Goal: Task Accomplishment & Management: Complete application form

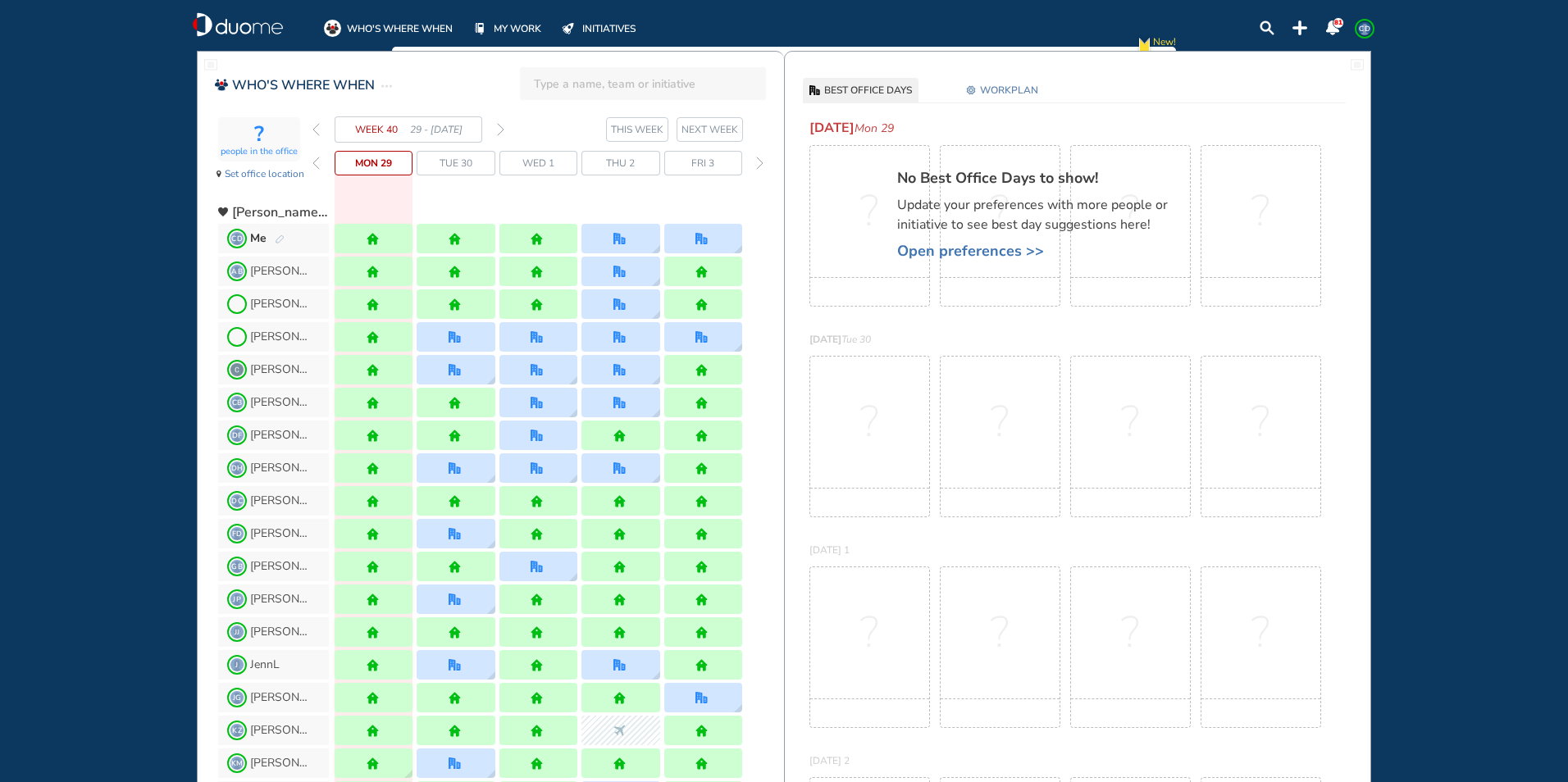
click at [499, 129] on img "forward week" at bounding box center [500, 129] width 7 height 13
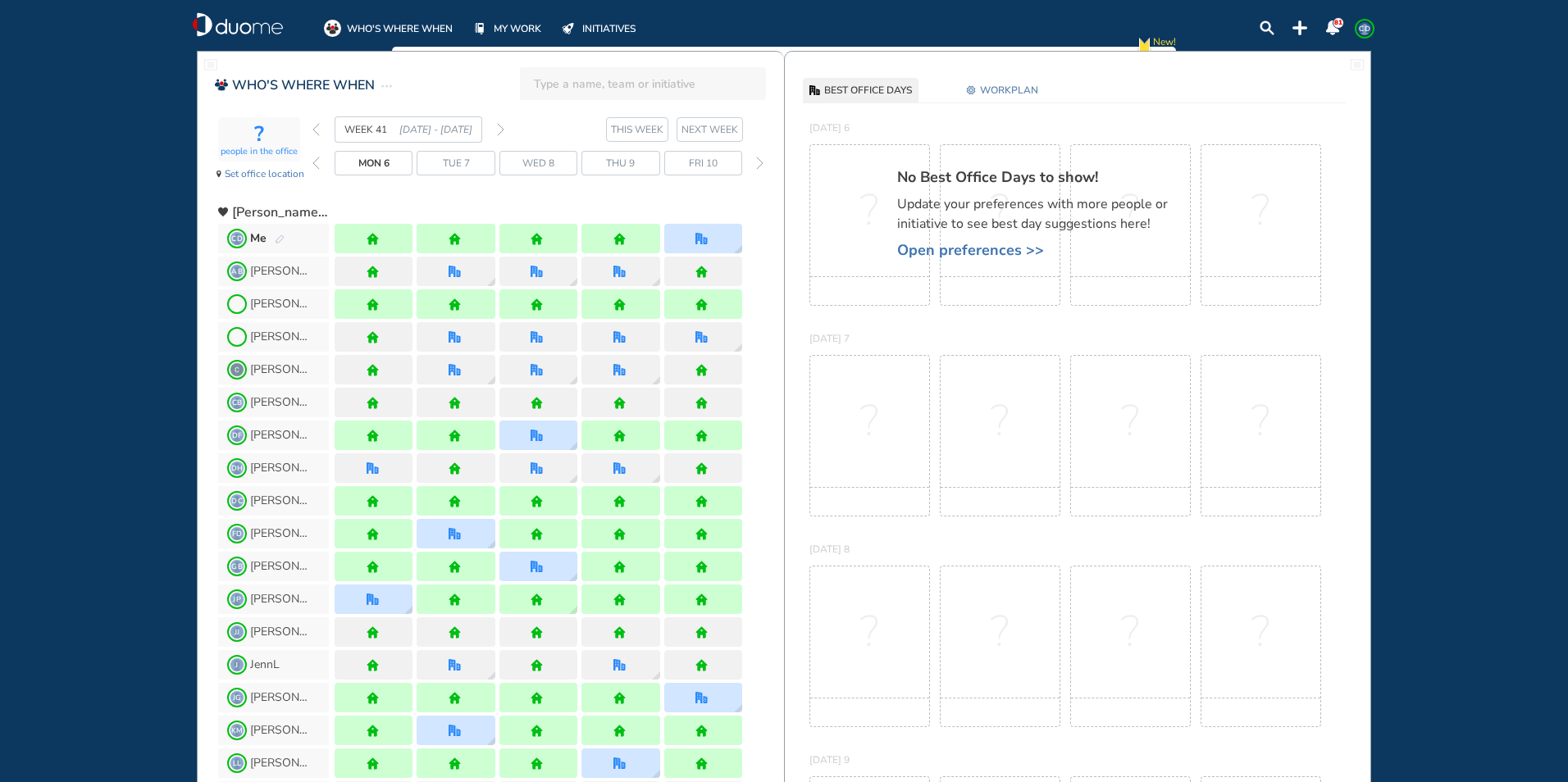
click at [499, 129] on img "forward week" at bounding box center [500, 129] width 7 height 13
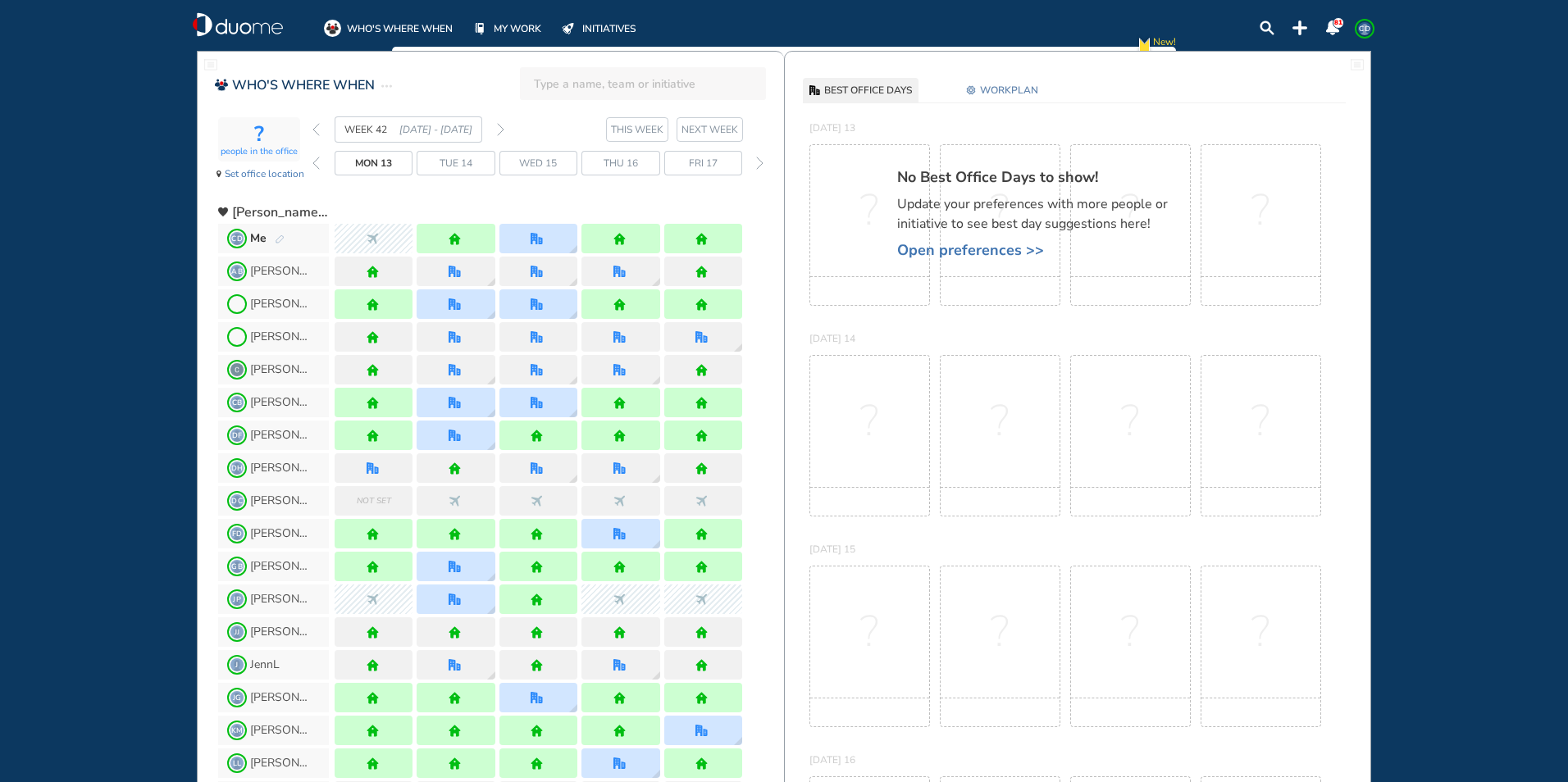
click at [502, 132] on img "forward week" at bounding box center [500, 129] width 7 height 13
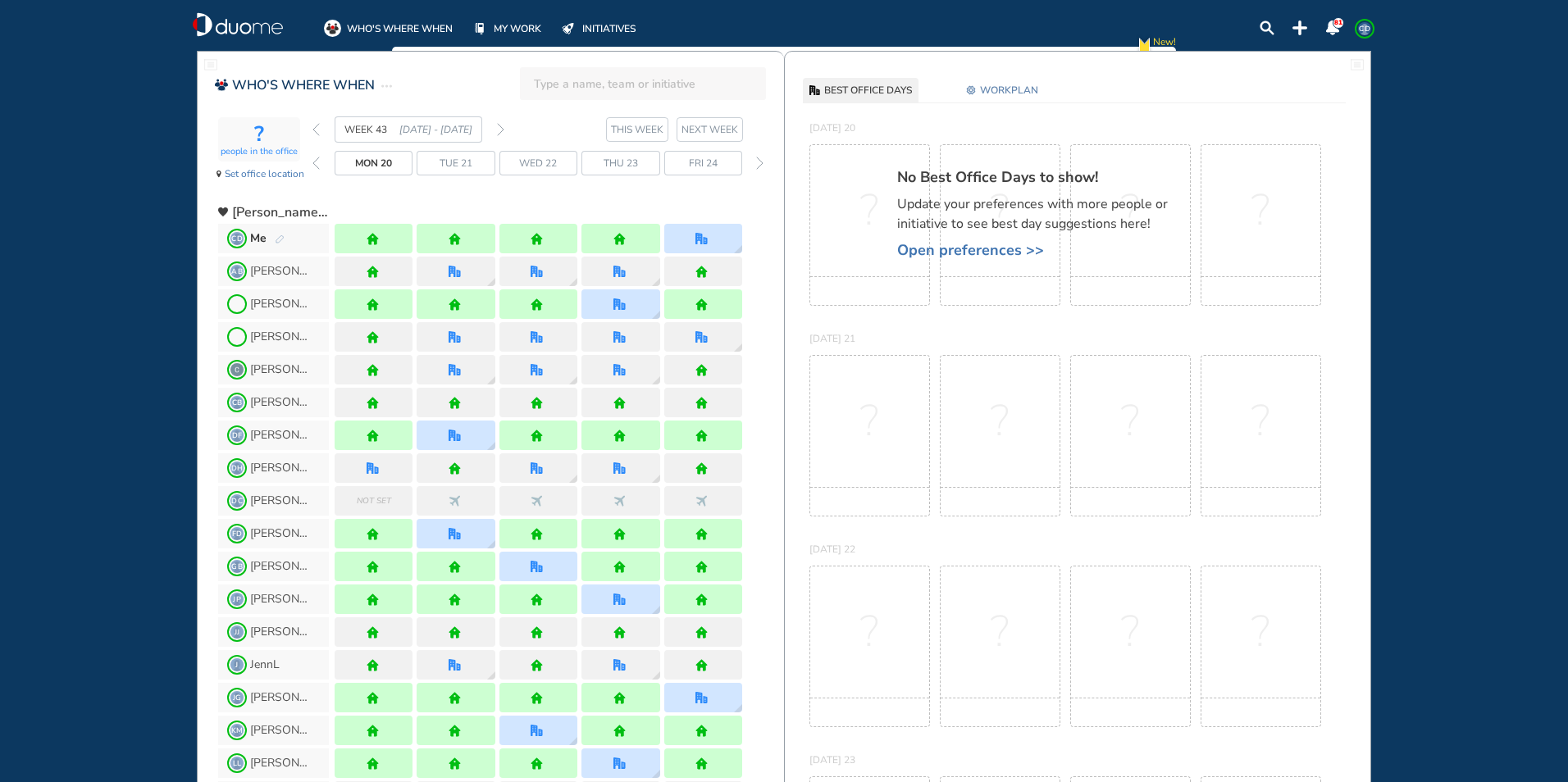
click at [500, 130] on img "forward week" at bounding box center [500, 129] width 7 height 13
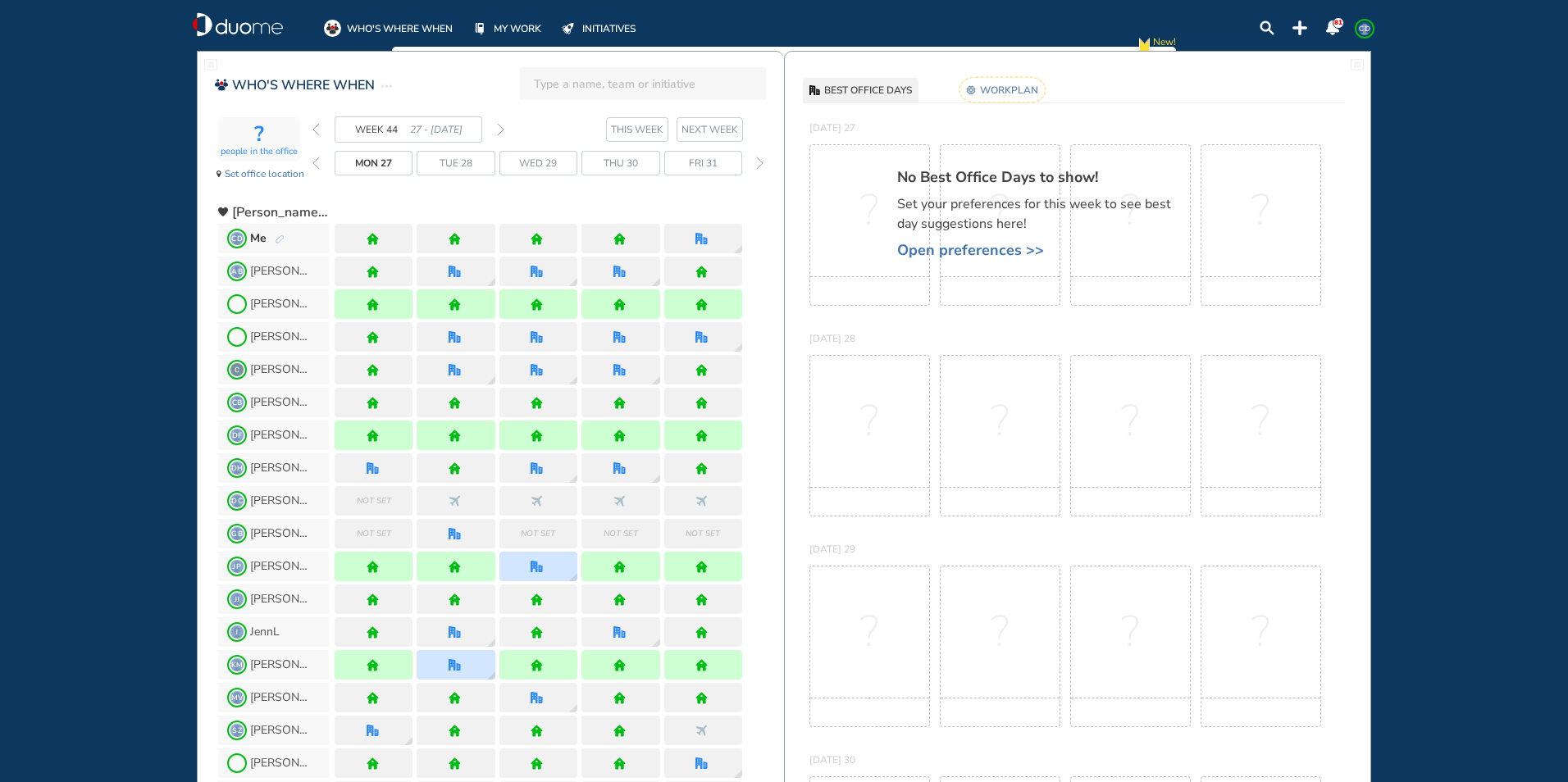
click at [274, 237] on img "pen-edit" at bounding box center [279, 240] width 10 height 11
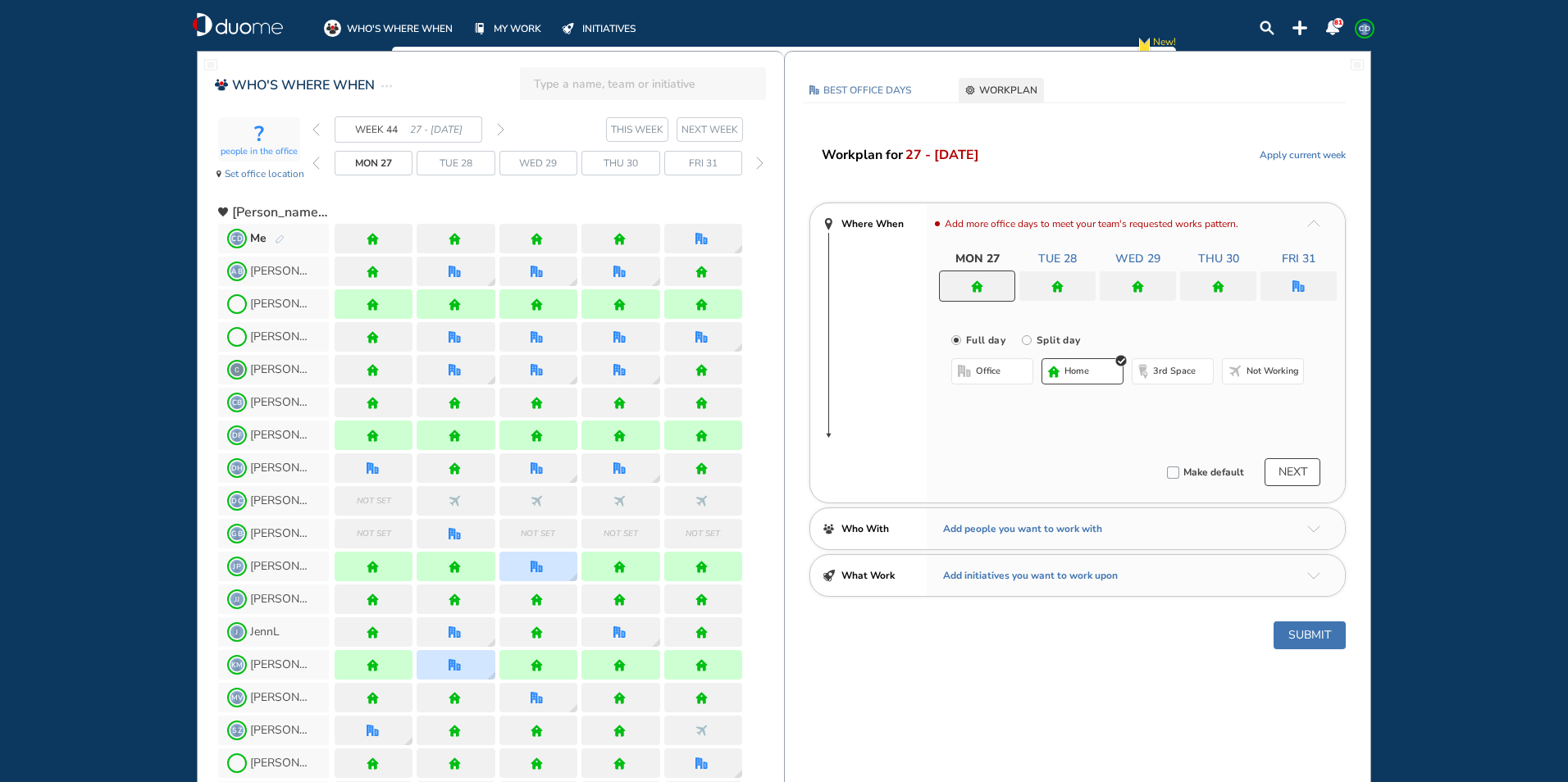
click at [1082, 362] on button "home" at bounding box center [1082, 372] width 82 height 26
drag, startPoint x: 1068, startPoint y: 282, endPoint x: 1072, endPoint y: 337, distance: 55.1
click at [1068, 284] on div at bounding box center [1057, 286] width 76 height 29
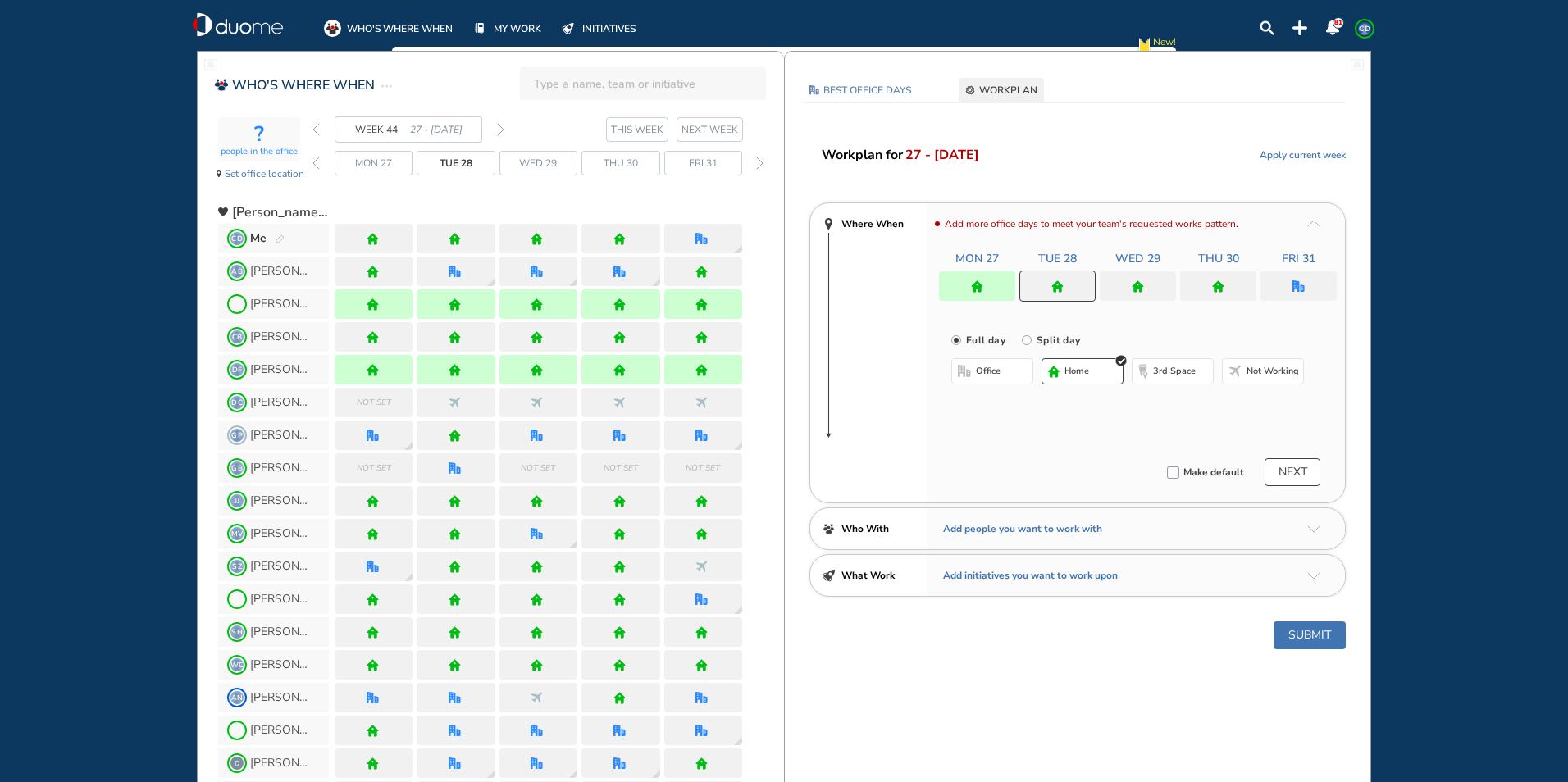
click at [1090, 375] on button "home" at bounding box center [1082, 372] width 82 height 26
click at [1144, 282] on div at bounding box center [1137, 286] width 76 height 29
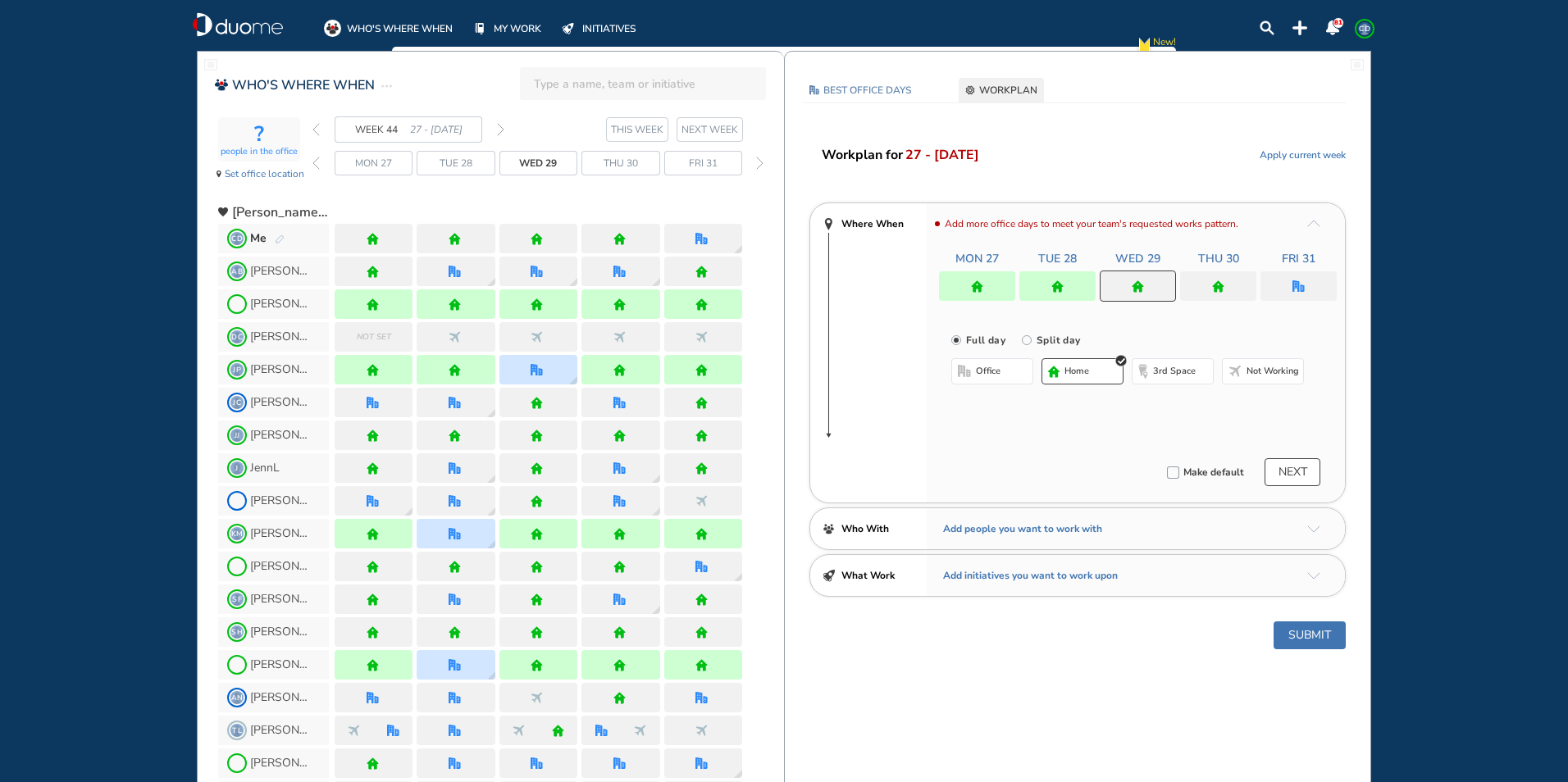
drag, startPoint x: 1086, startPoint y: 373, endPoint x: 1150, endPoint y: 365, distance: 64.5
click at [1087, 373] on span "home" at bounding box center [1077, 372] width 25 height 13
drag, startPoint x: 1225, startPoint y: 284, endPoint x: 1095, endPoint y: 384, distance: 164.0
click at [1224, 286] on div at bounding box center [1218, 286] width 76 height 29
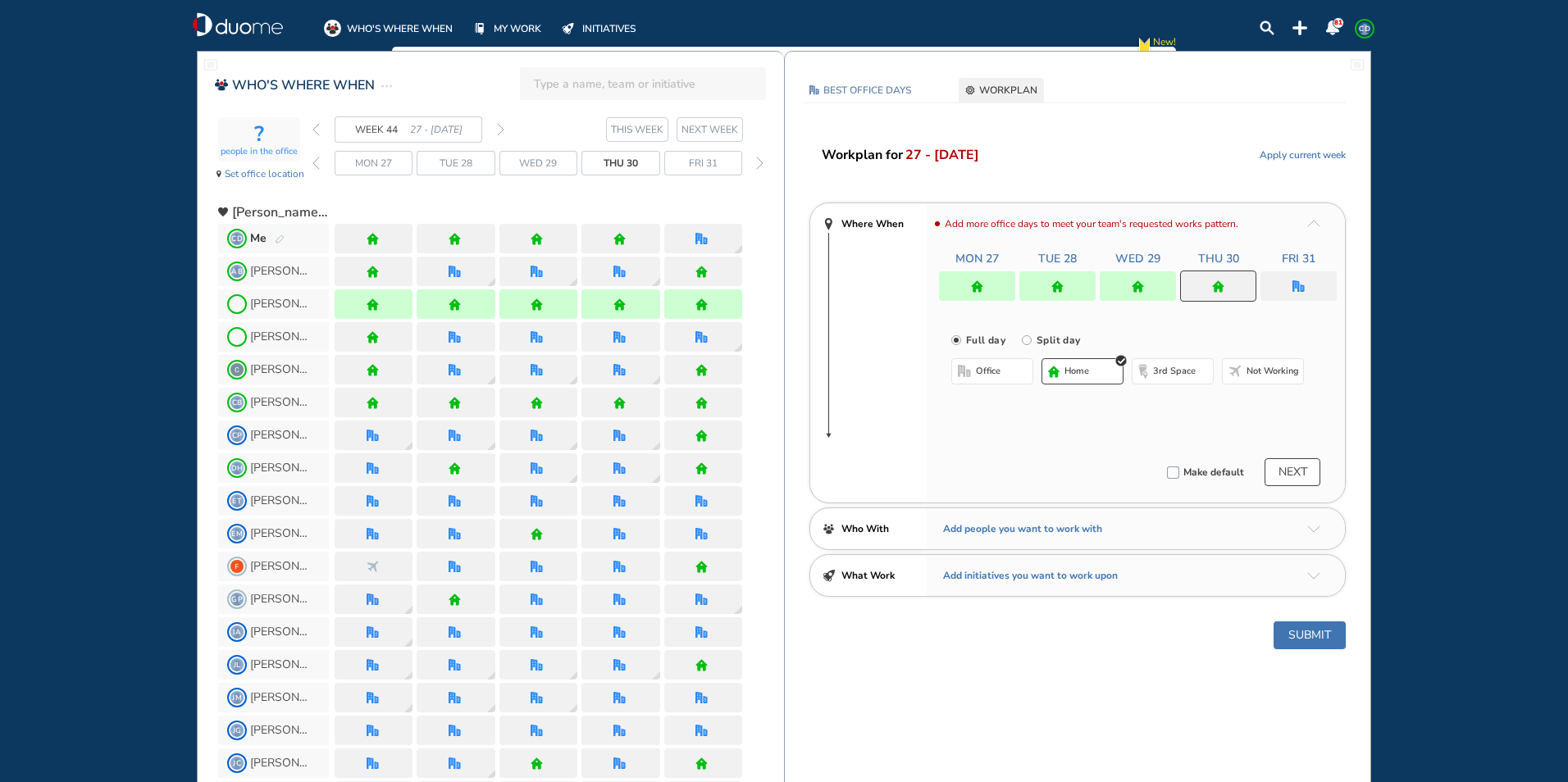
click at [1078, 363] on button "home" at bounding box center [1082, 372] width 82 height 26
click at [1311, 272] on div "Mon 27 Tue 28 Wed 29 Thu 30 Fri 31" at bounding box center [1137, 275] width 398 height 50
click at [1303, 288] on img "office" at bounding box center [1298, 287] width 12 height 12
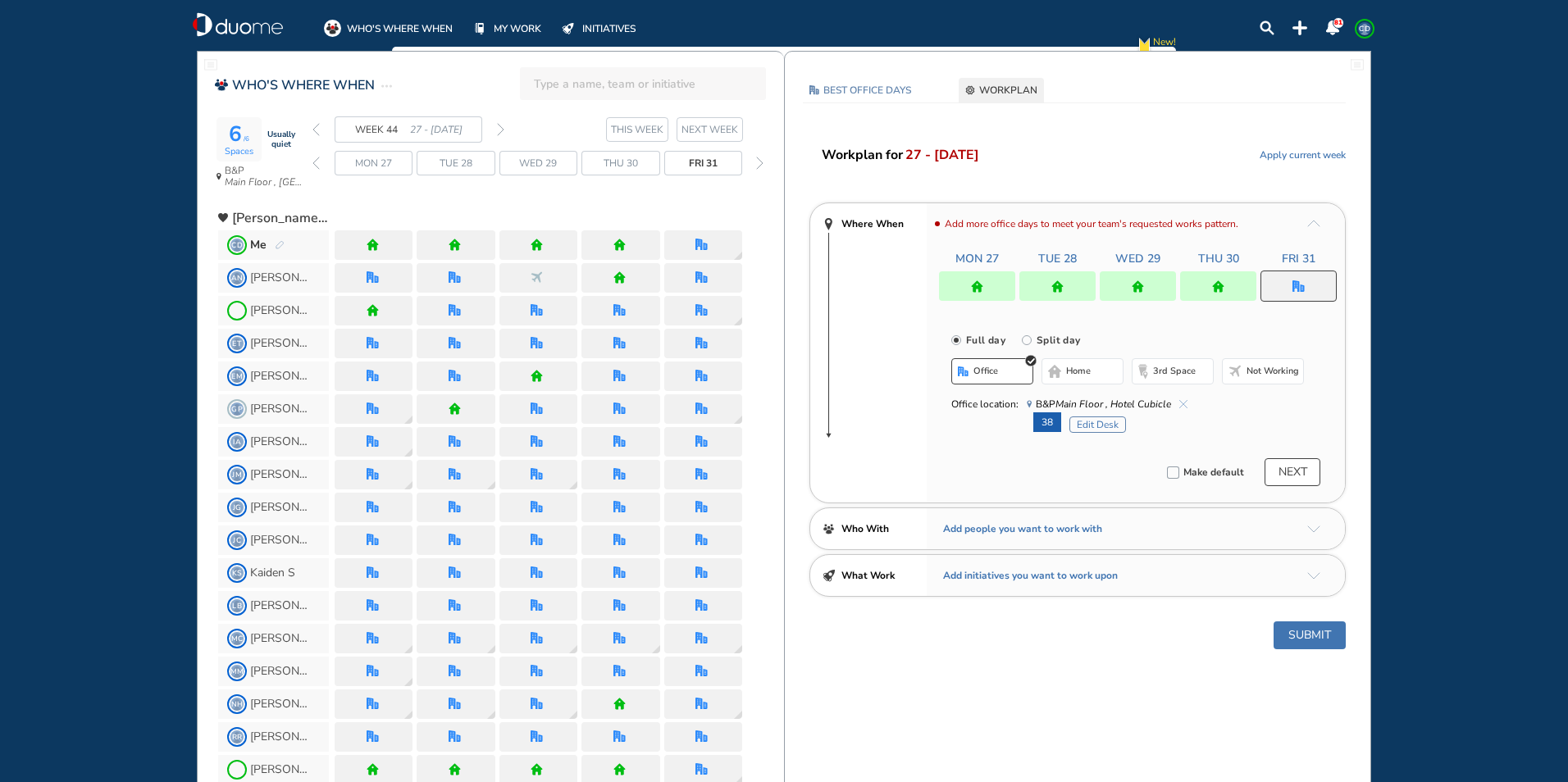
click at [1302, 628] on button "Submit" at bounding box center [1309, 635] width 72 height 28
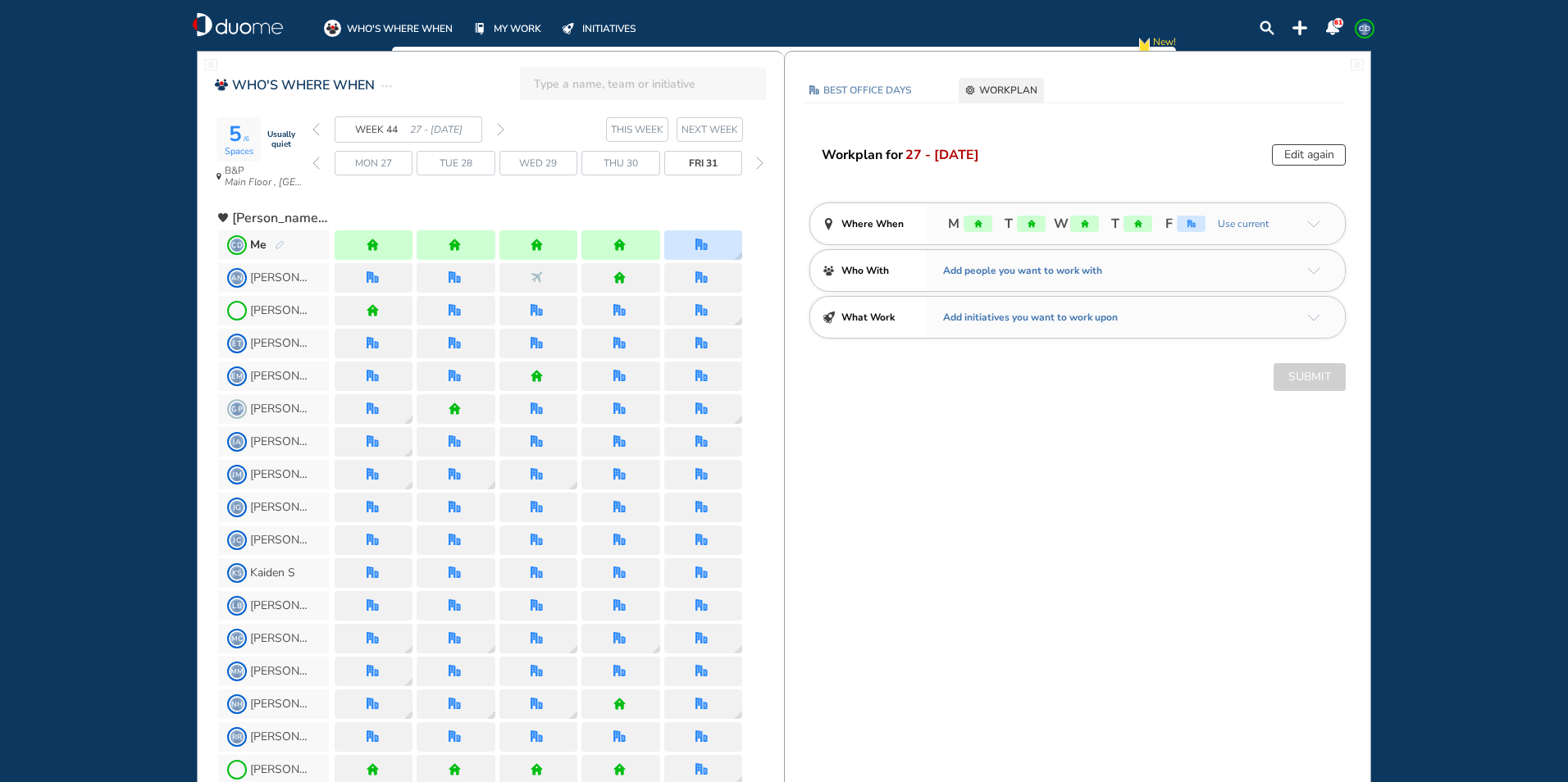
click at [318, 131] on img "back week" at bounding box center [316, 129] width 7 height 13
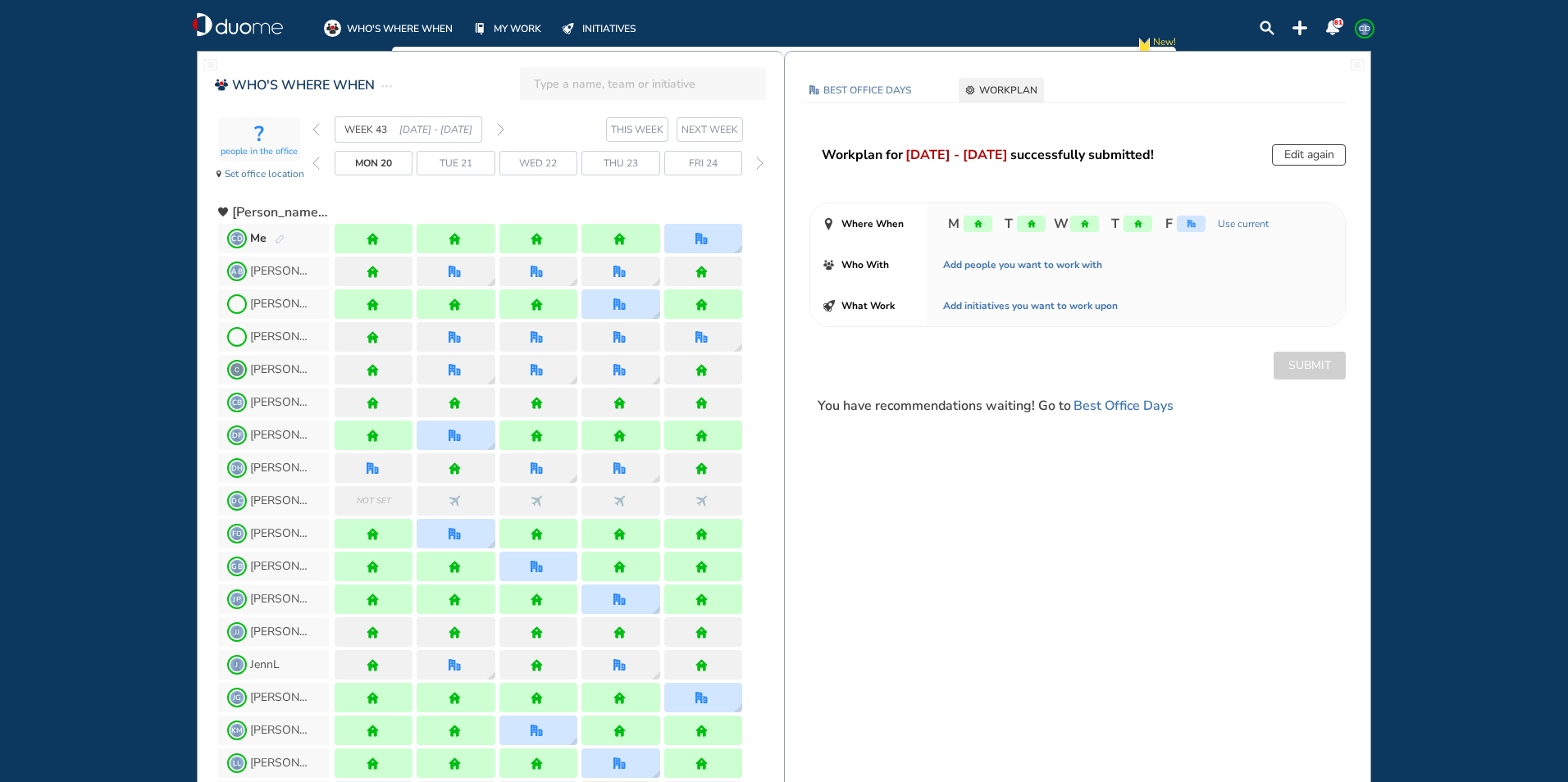
click at [318, 131] on img "back week" at bounding box center [316, 129] width 7 height 13
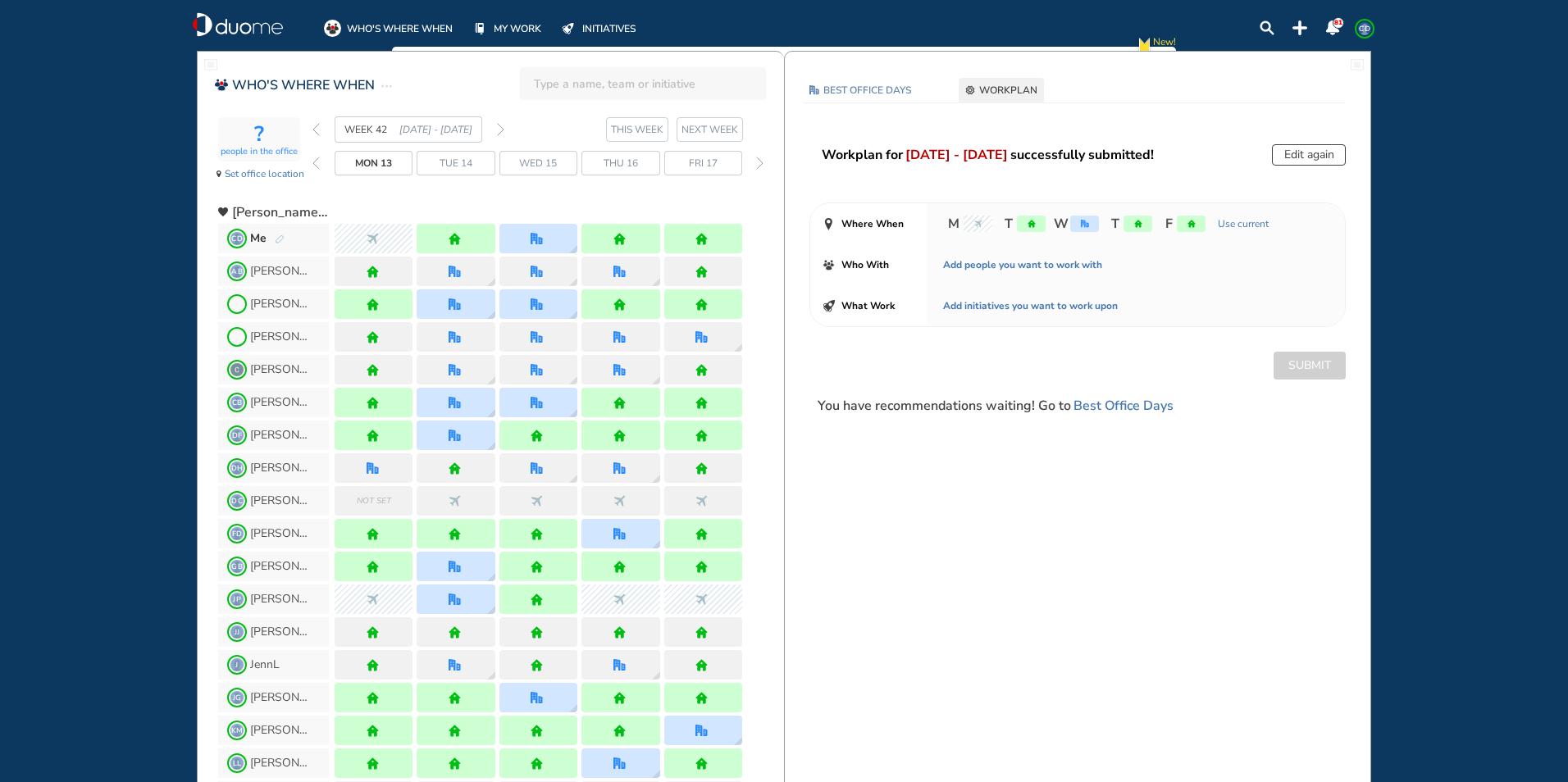
click at [501, 128] on img "forward week" at bounding box center [500, 129] width 7 height 13
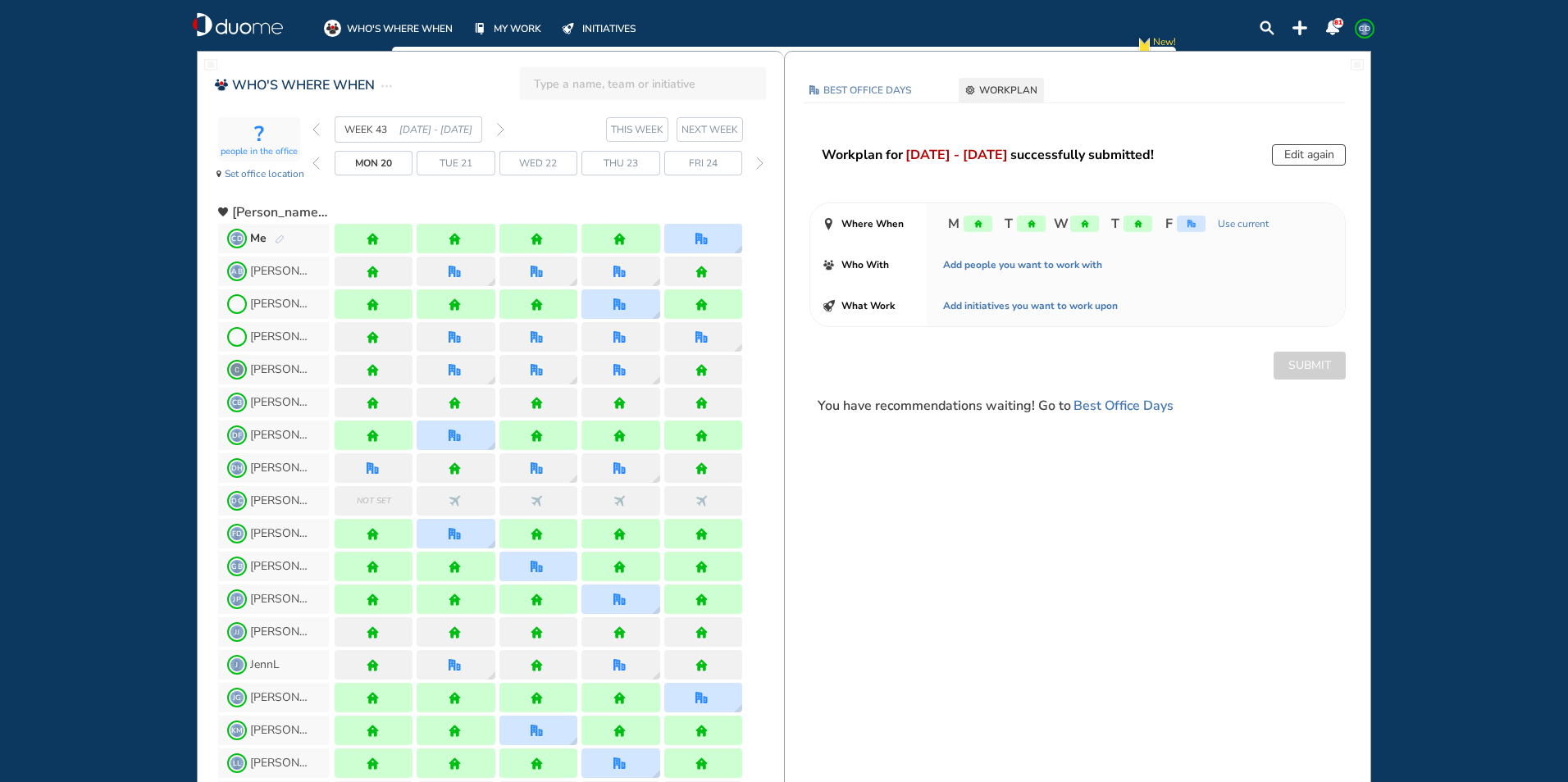
click at [500, 132] on img "forward week" at bounding box center [500, 129] width 7 height 13
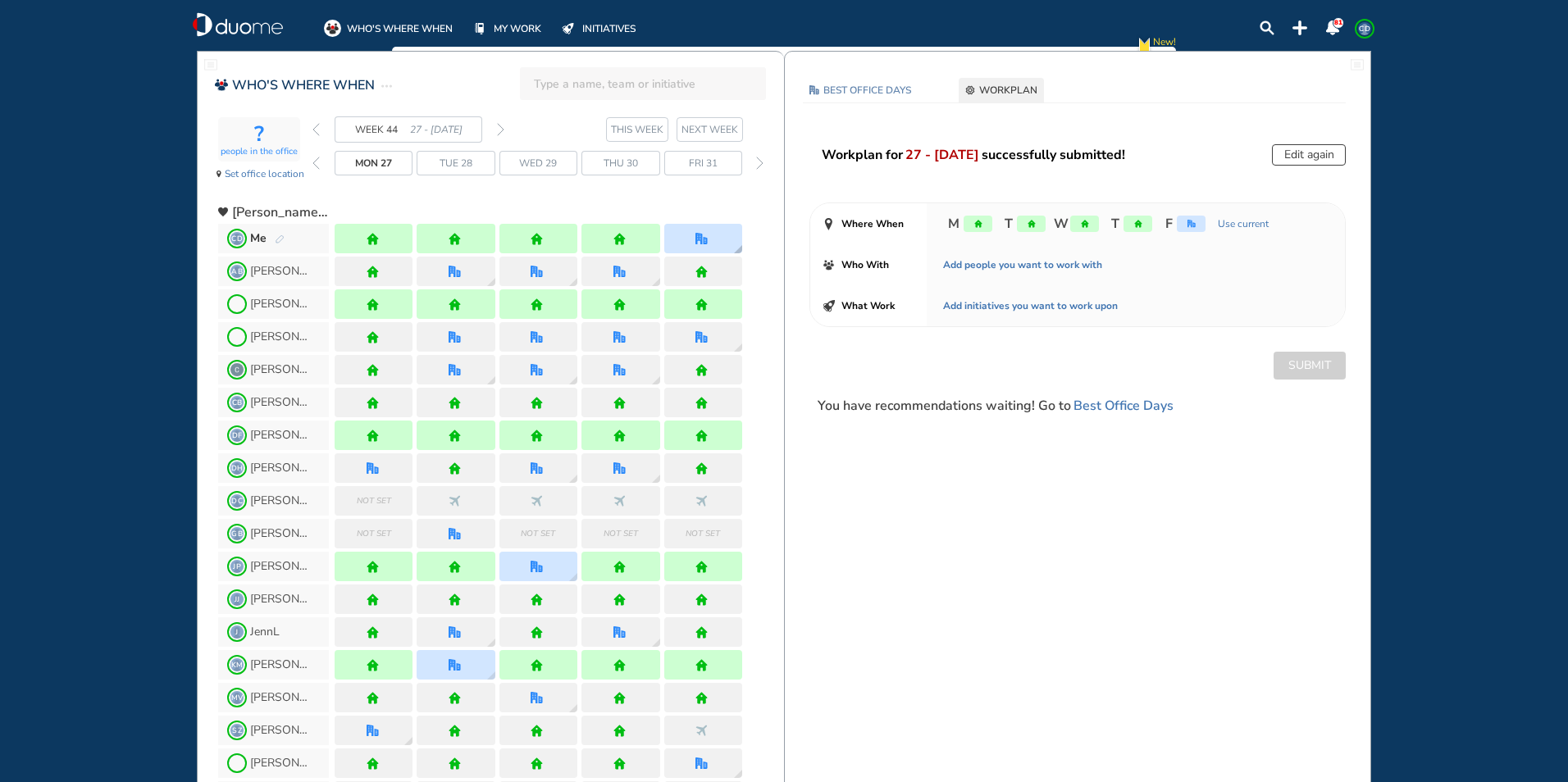
click at [721, 243] on div at bounding box center [703, 238] width 78 height 29
click at [275, 235] on img "pen-edit" at bounding box center [279, 240] width 10 height 11
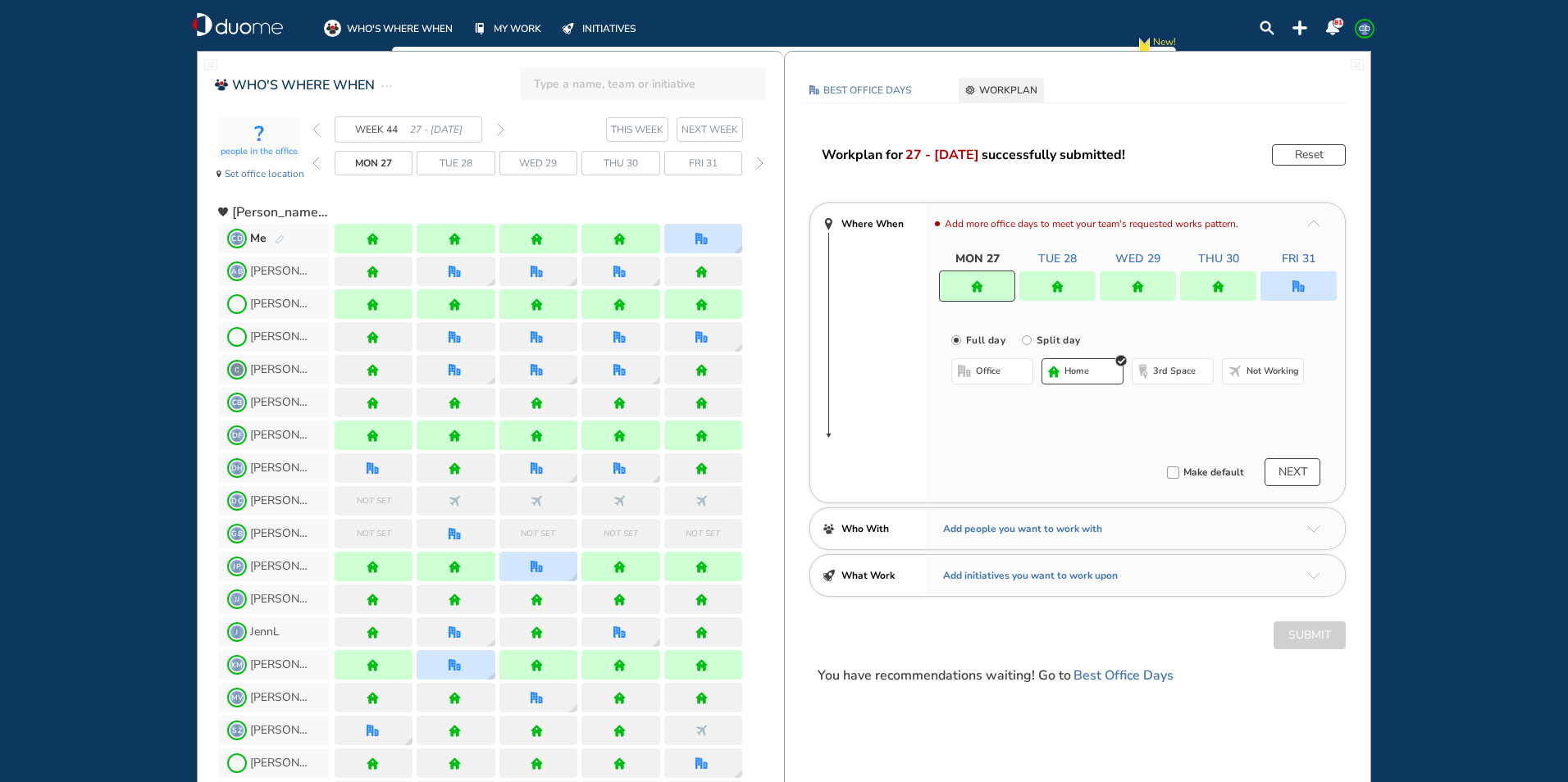
click at [1295, 290] on img "office" at bounding box center [1298, 287] width 12 height 12
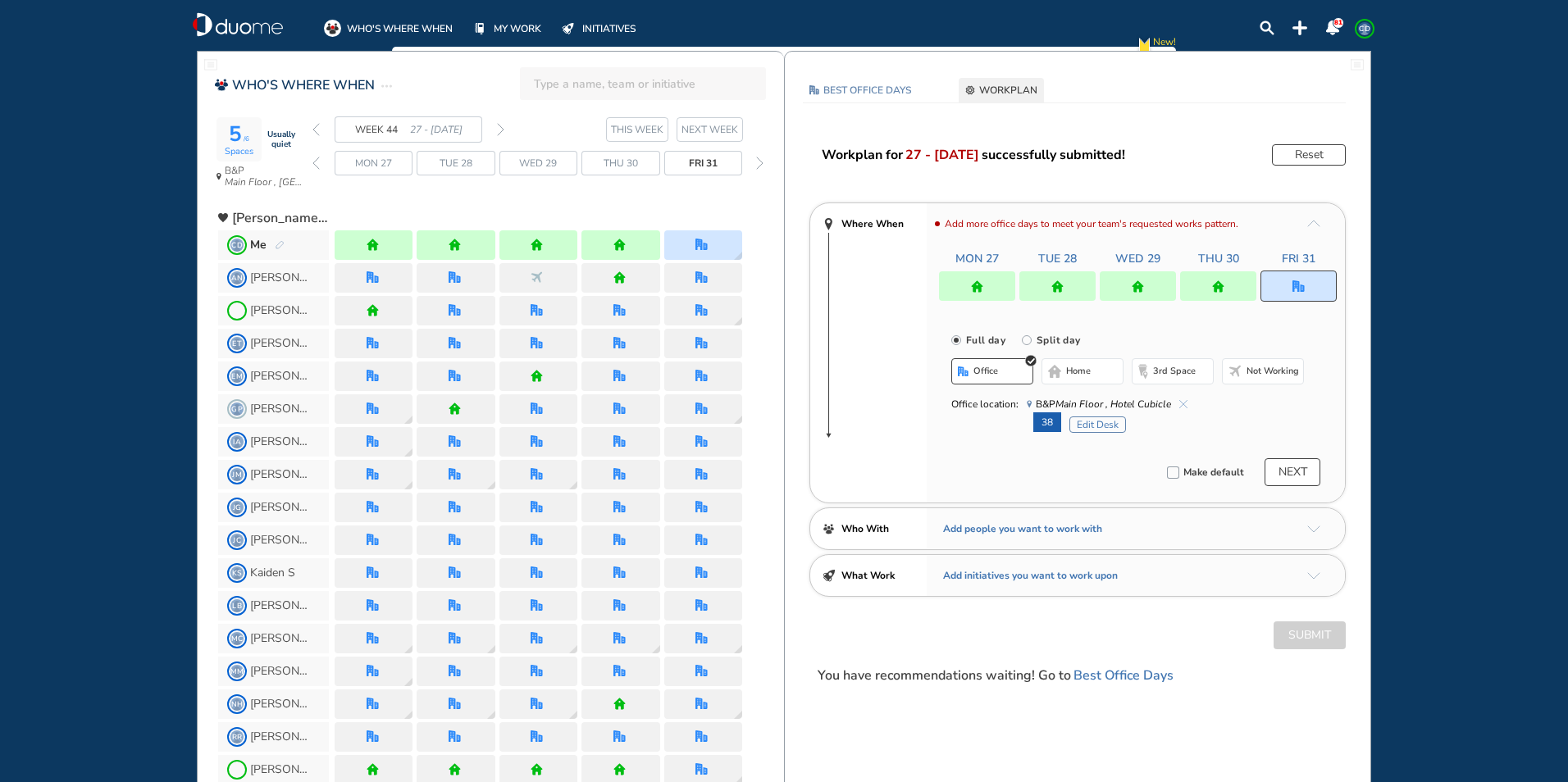
click at [1073, 373] on span "home" at bounding box center [1078, 372] width 25 height 13
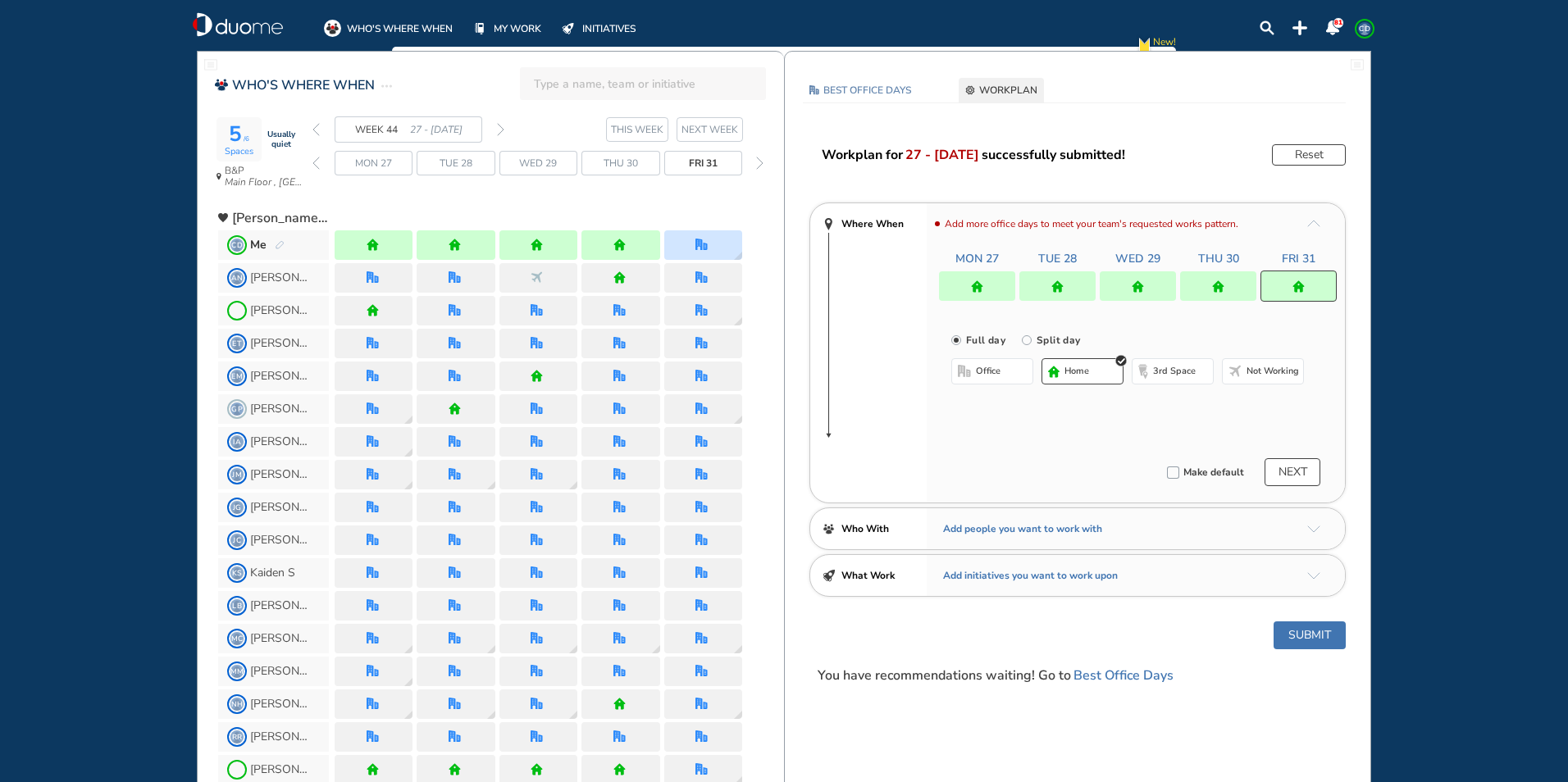
click at [1292, 286] on div at bounding box center [1298, 286] width 76 height 31
click at [1002, 374] on button "office" at bounding box center [992, 372] width 82 height 26
click at [1185, 402] on img "cross-thin-blue" at bounding box center [1182, 403] width 8 height 8
click at [1073, 369] on span "home" at bounding box center [1078, 372] width 25 height 13
click at [1313, 645] on button "Submit" at bounding box center [1309, 635] width 72 height 28
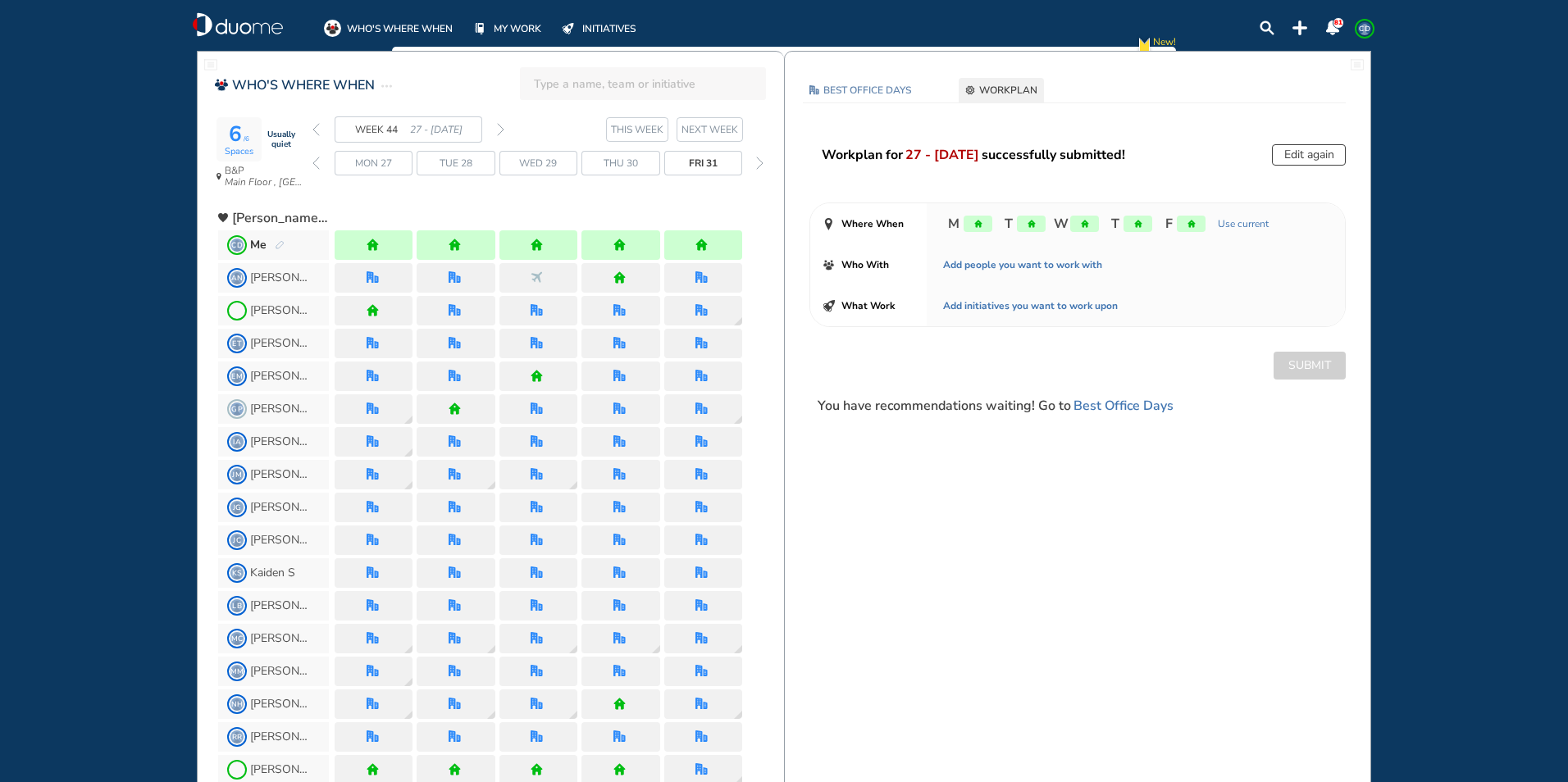
click at [316, 128] on img "back week" at bounding box center [316, 129] width 7 height 13
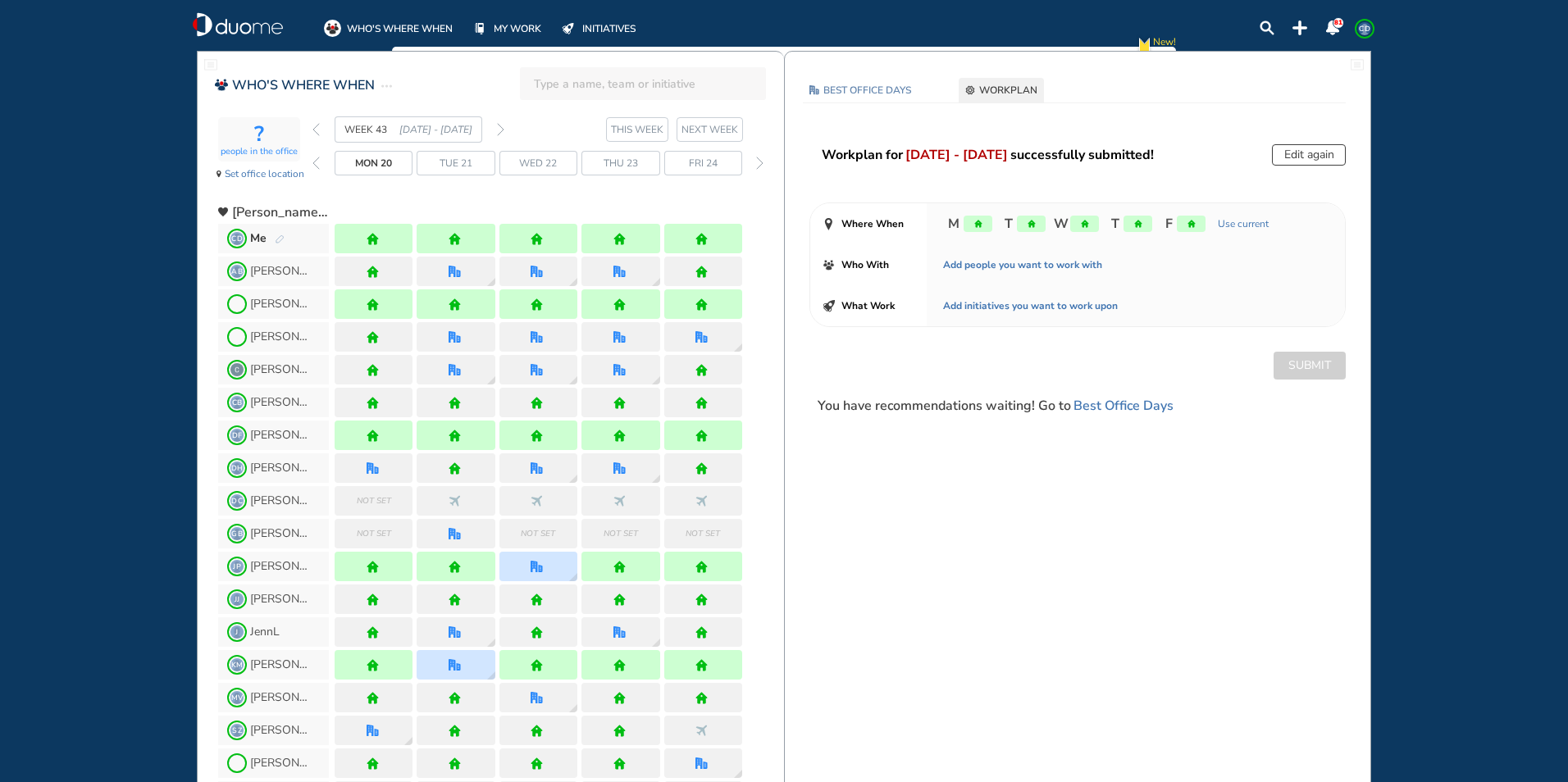
click at [316, 128] on img "back week" at bounding box center [316, 129] width 7 height 13
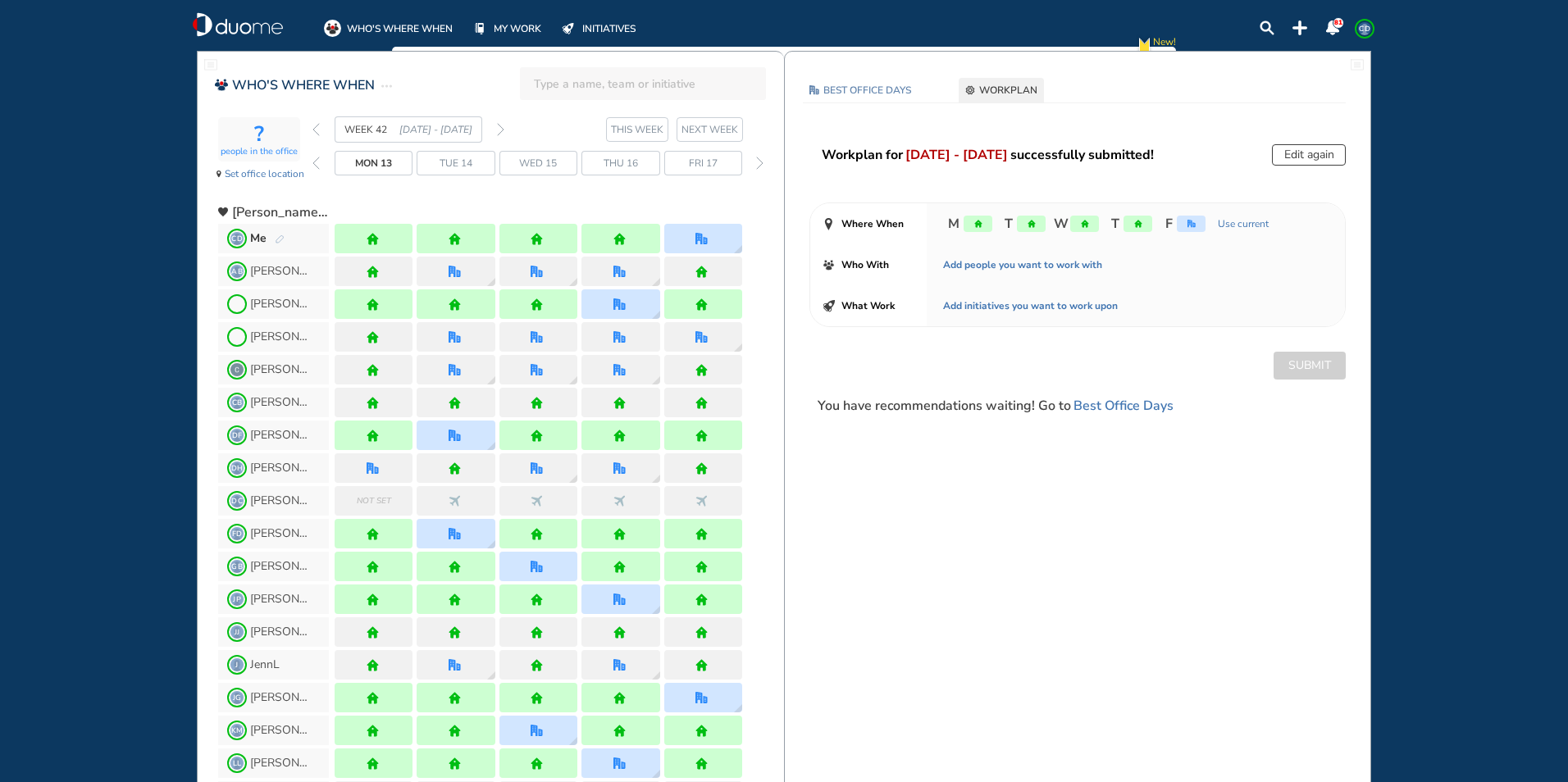
click at [316, 128] on img "back week" at bounding box center [316, 129] width 7 height 13
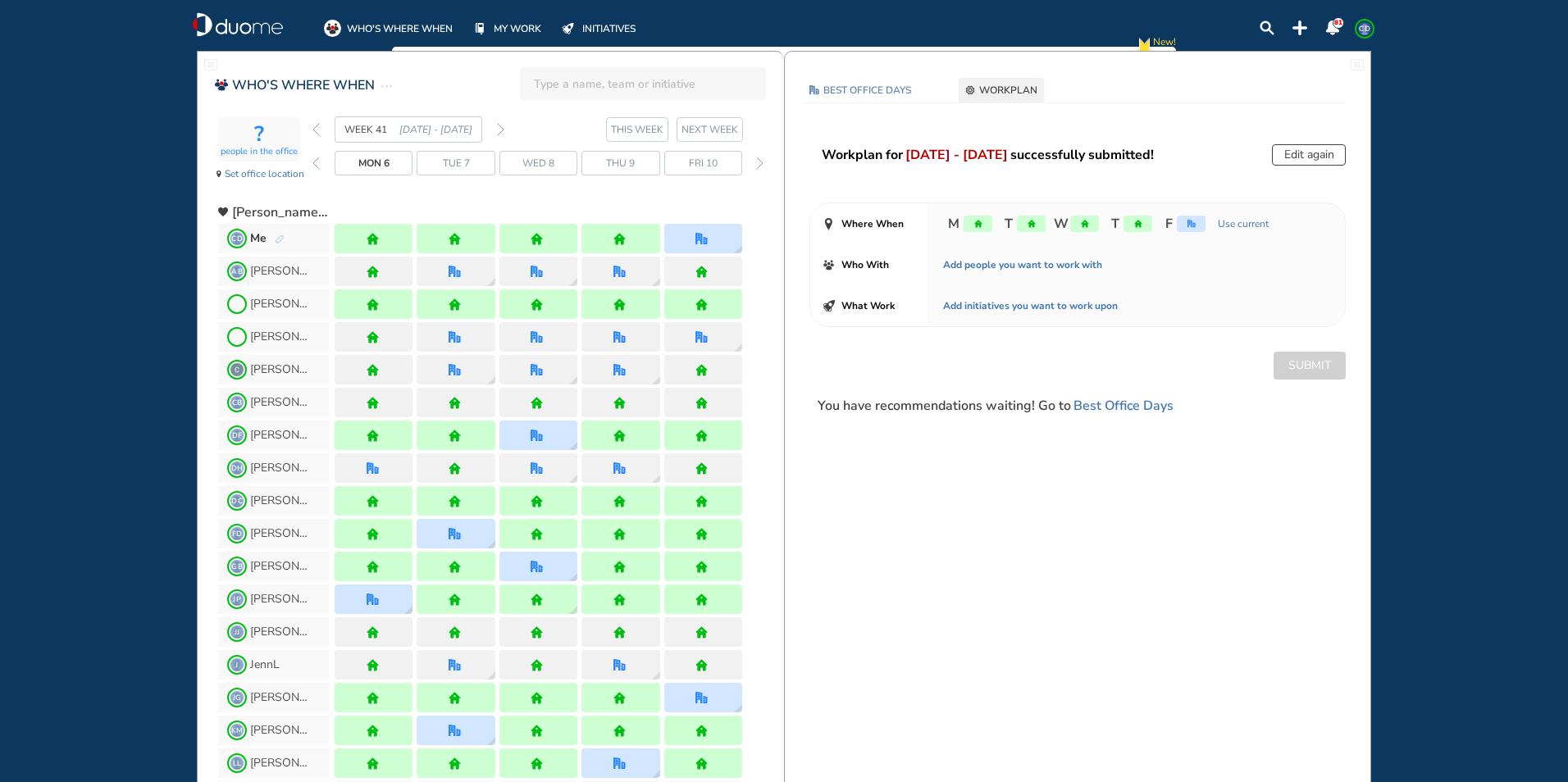
click at [316, 128] on img "back week" at bounding box center [316, 129] width 7 height 13
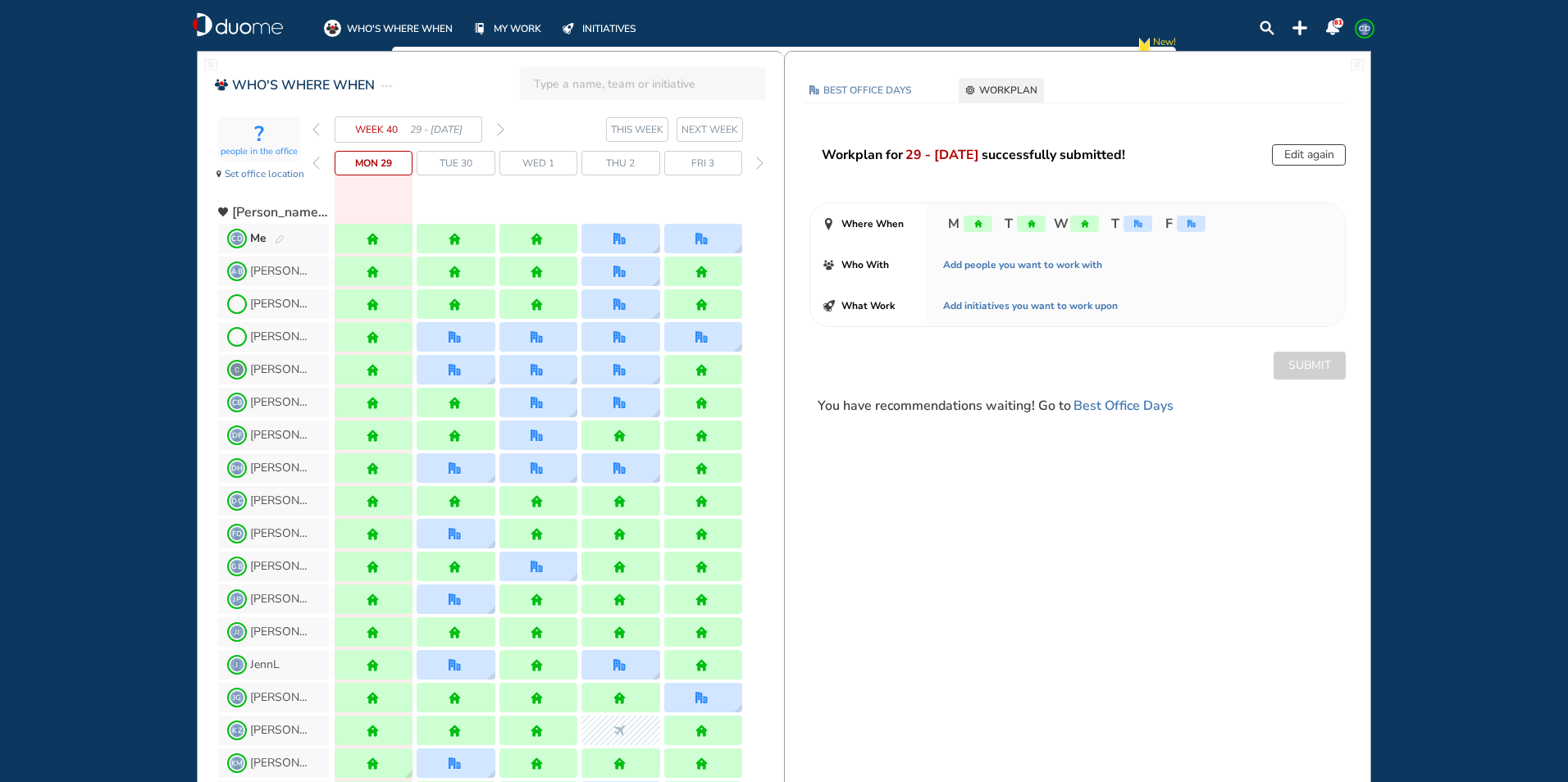
click at [276, 244] on img "pen-edit" at bounding box center [279, 240] width 10 height 11
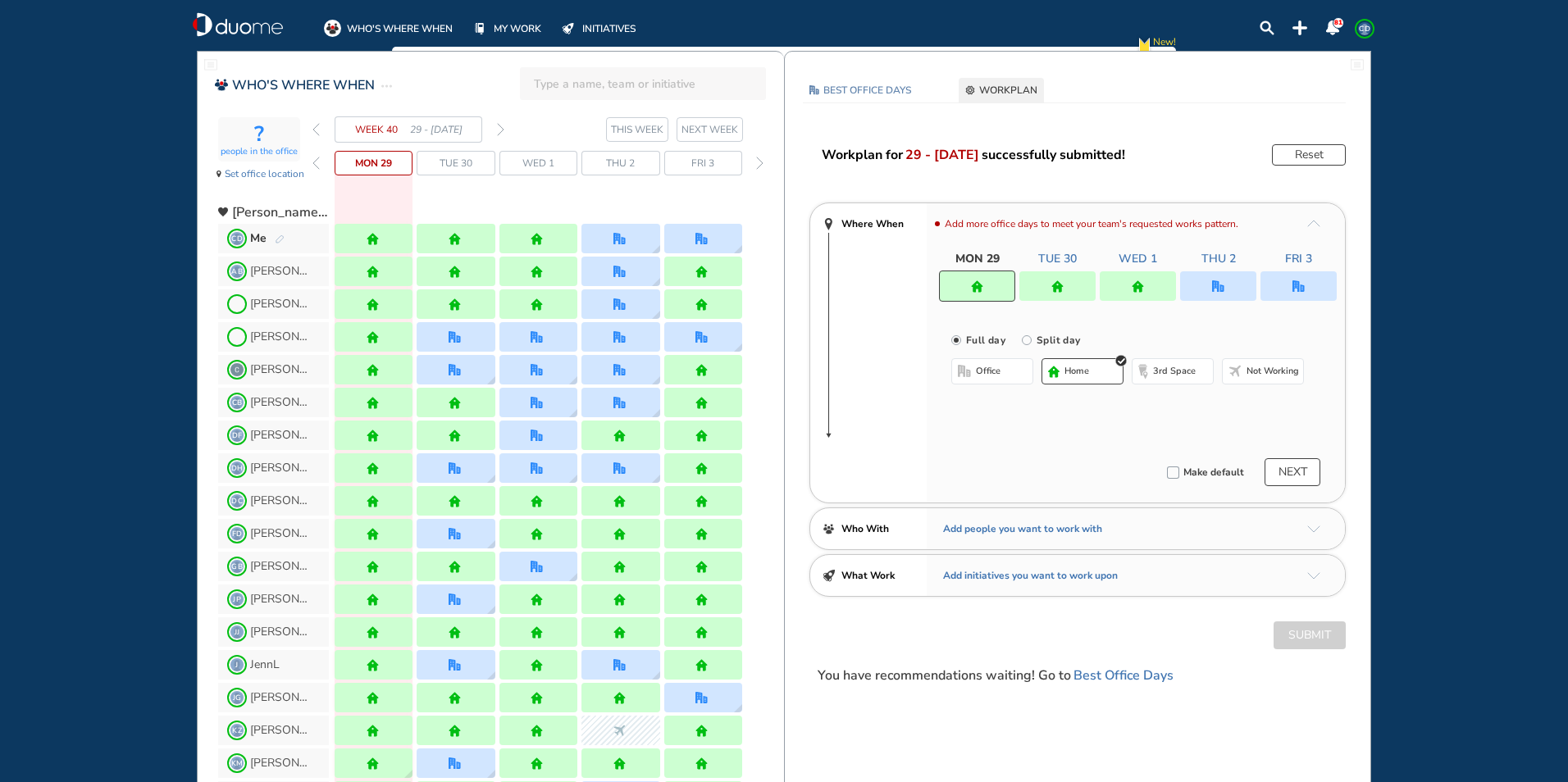
click at [1299, 289] on img "office" at bounding box center [1298, 287] width 12 height 12
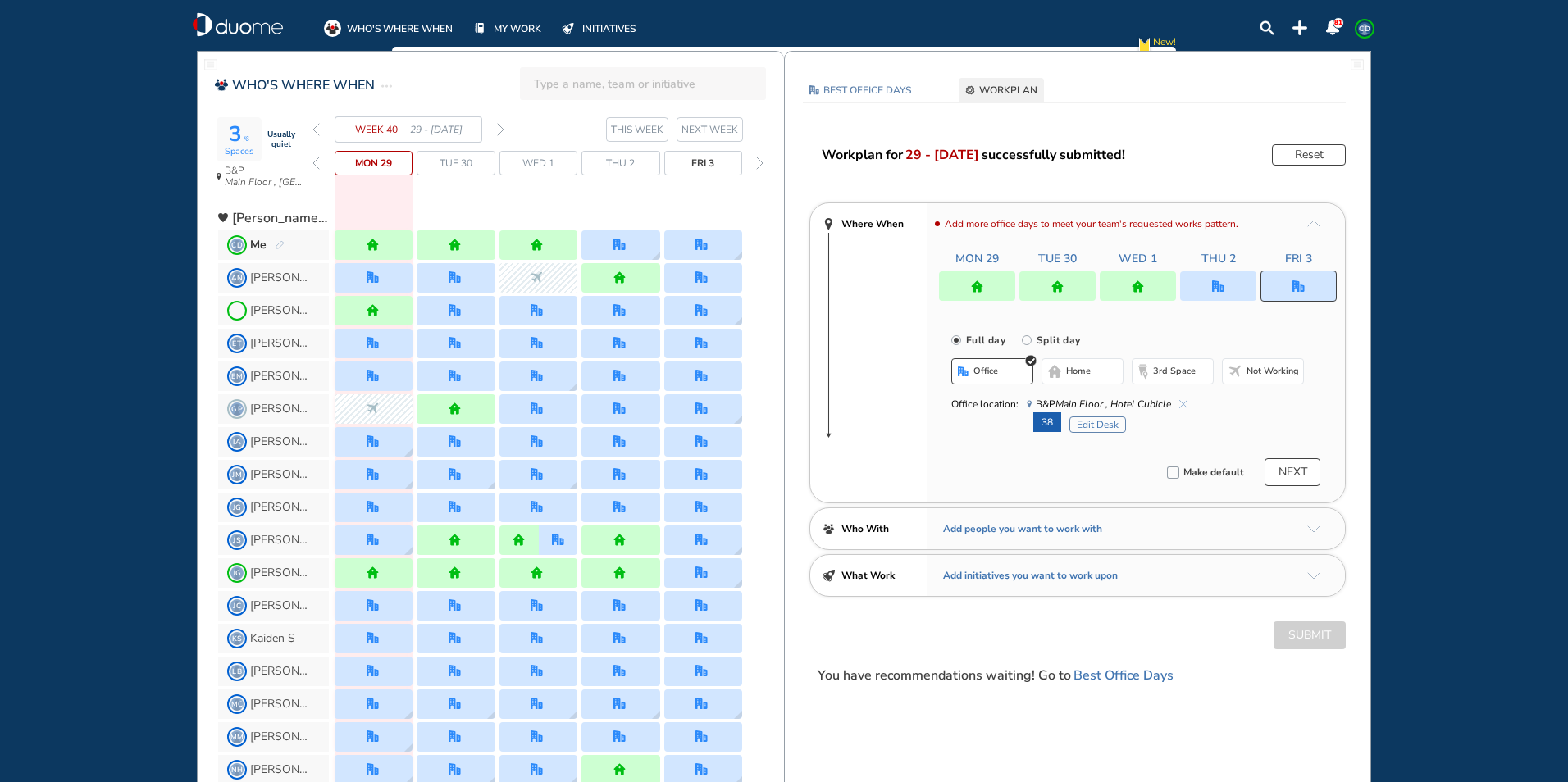
click at [1180, 404] on img "cross-thin-blue" at bounding box center [1182, 403] width 8 height 8
click at [1086, 365] on span "home" at bounding box center [1078, 372] width 25 height 13
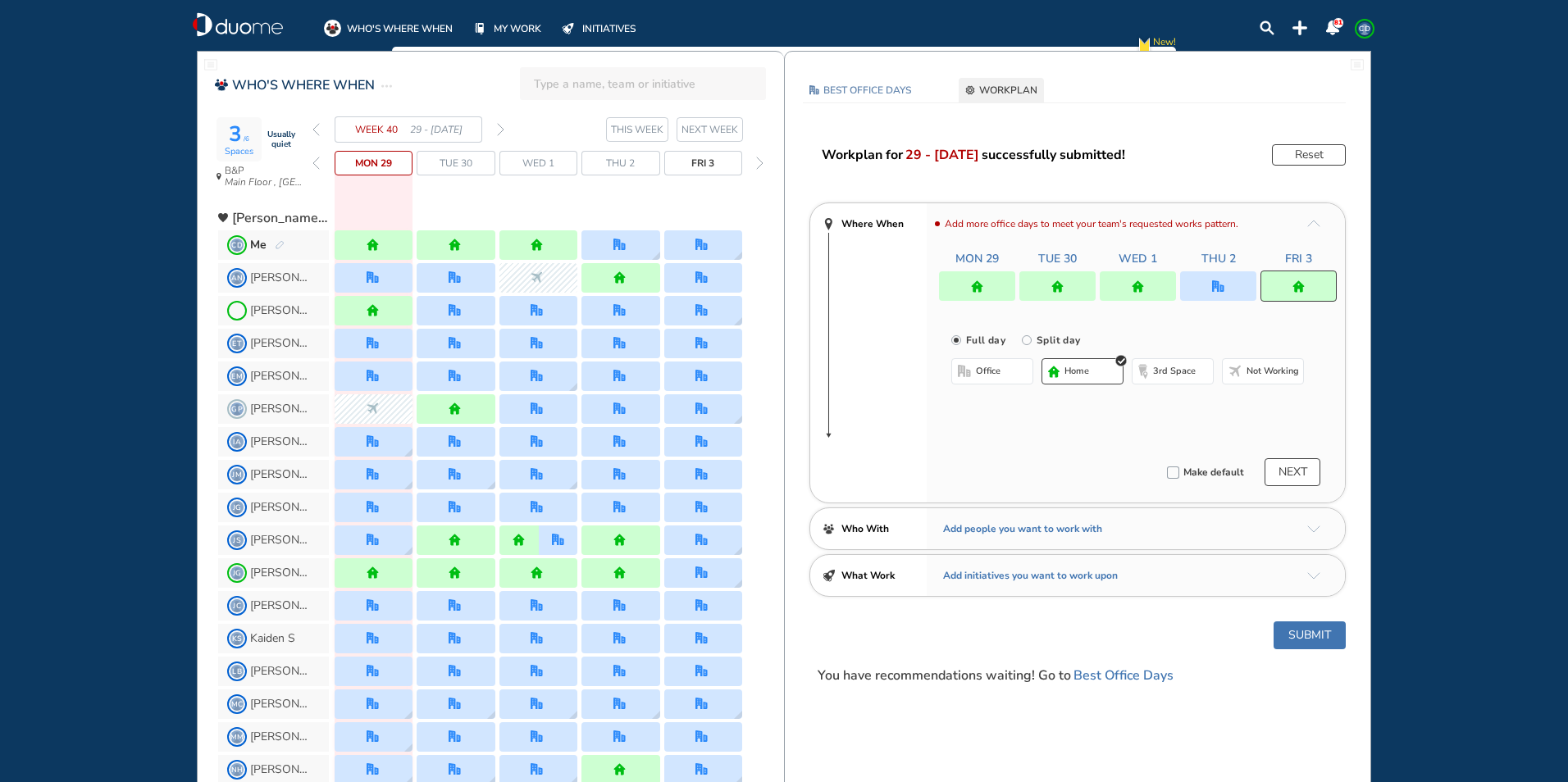
click at [1315, 634] on button "Submit" at bounding box center [1309, 635] width 72 height 28
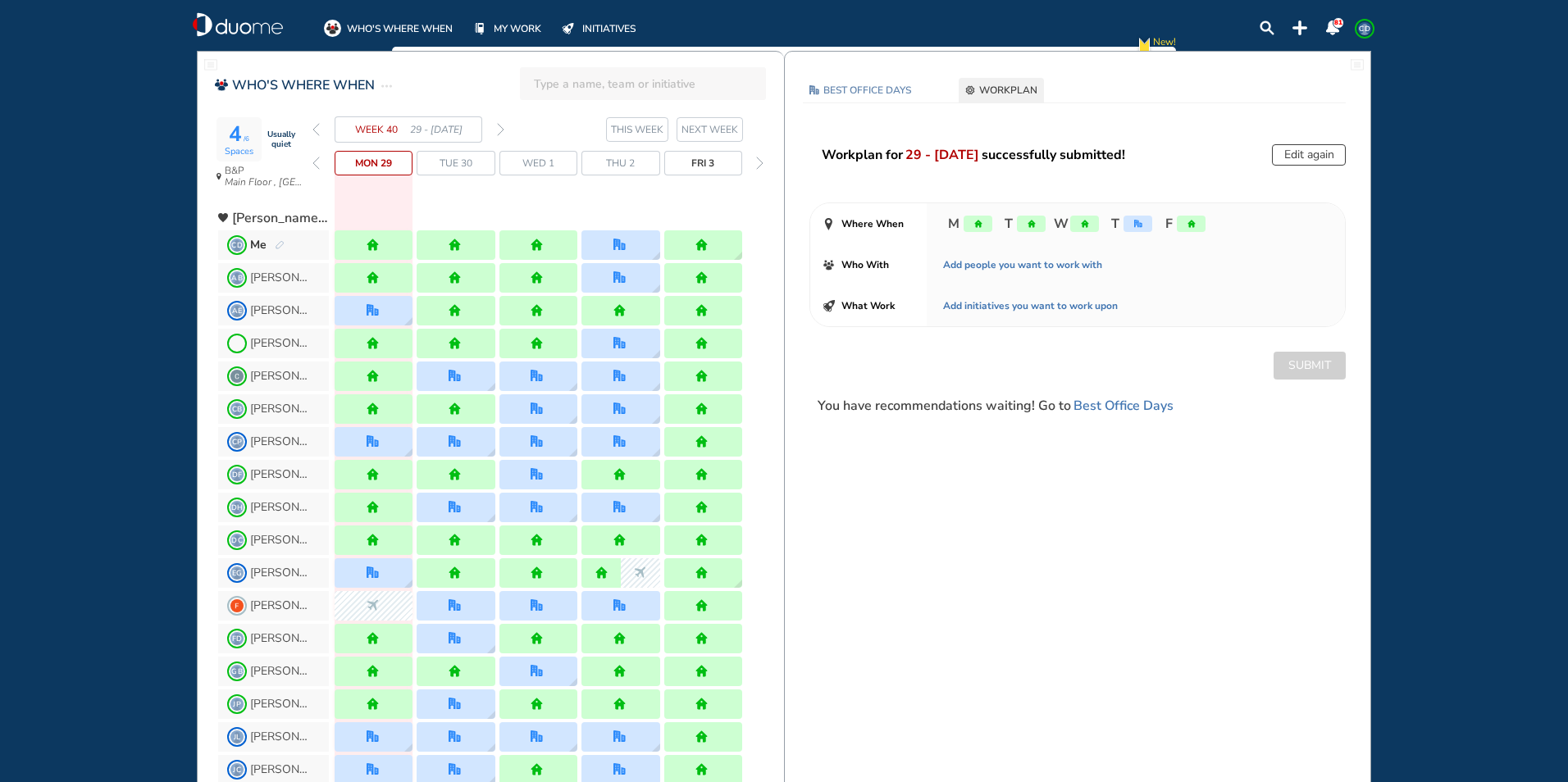
click at [501, 133] on img "forward week" at bounding box center [500, 129] width 7 height 13
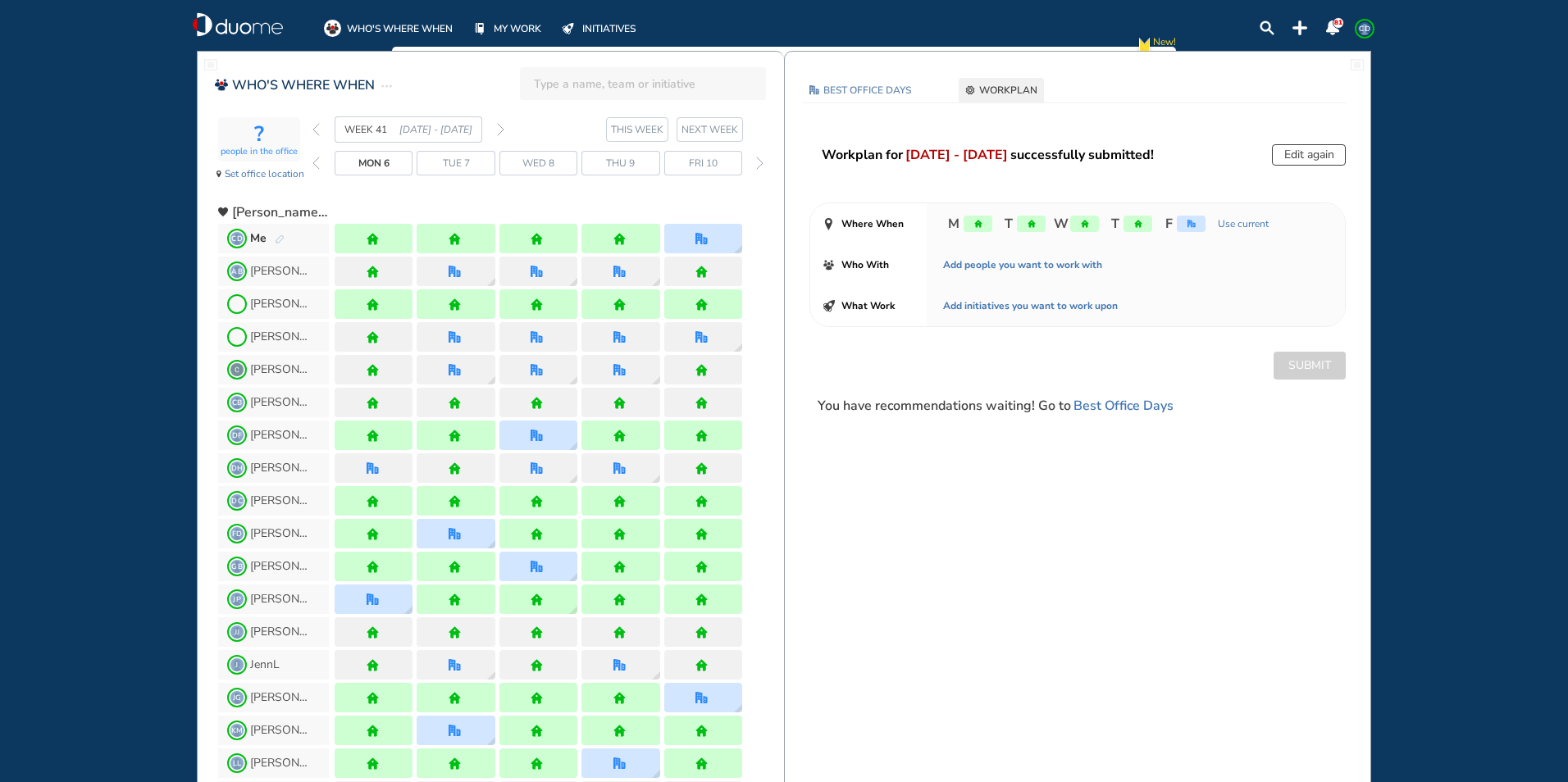
click at [501, 125] on img "forward week" at bounding box center [500, 129] width 7 height 13
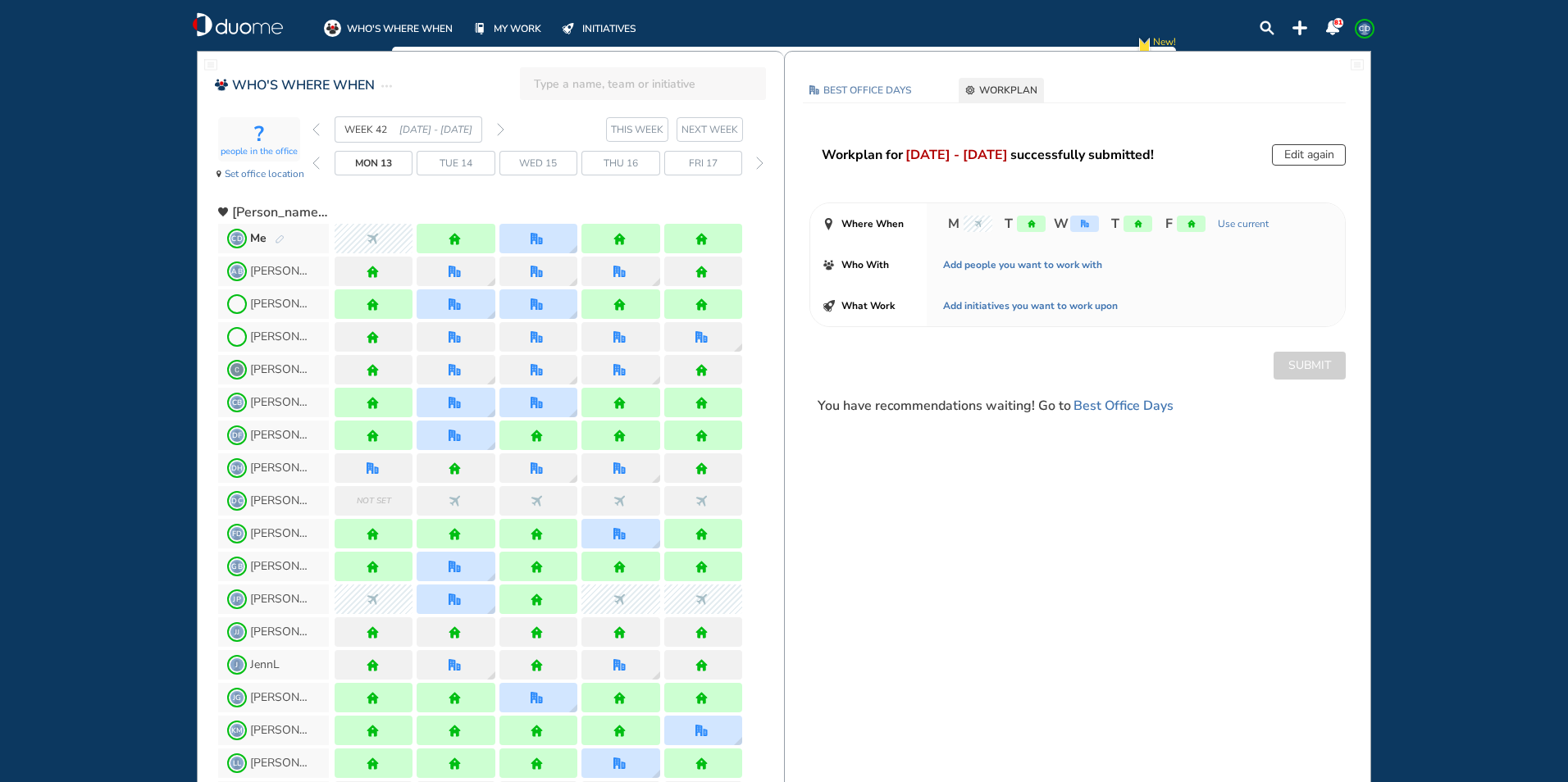
click at [500, 127] on img "forward week" at bounding box center [500, 129] width 7 height 13
